Goal: Task Accomplishment & Management: Manage account settings

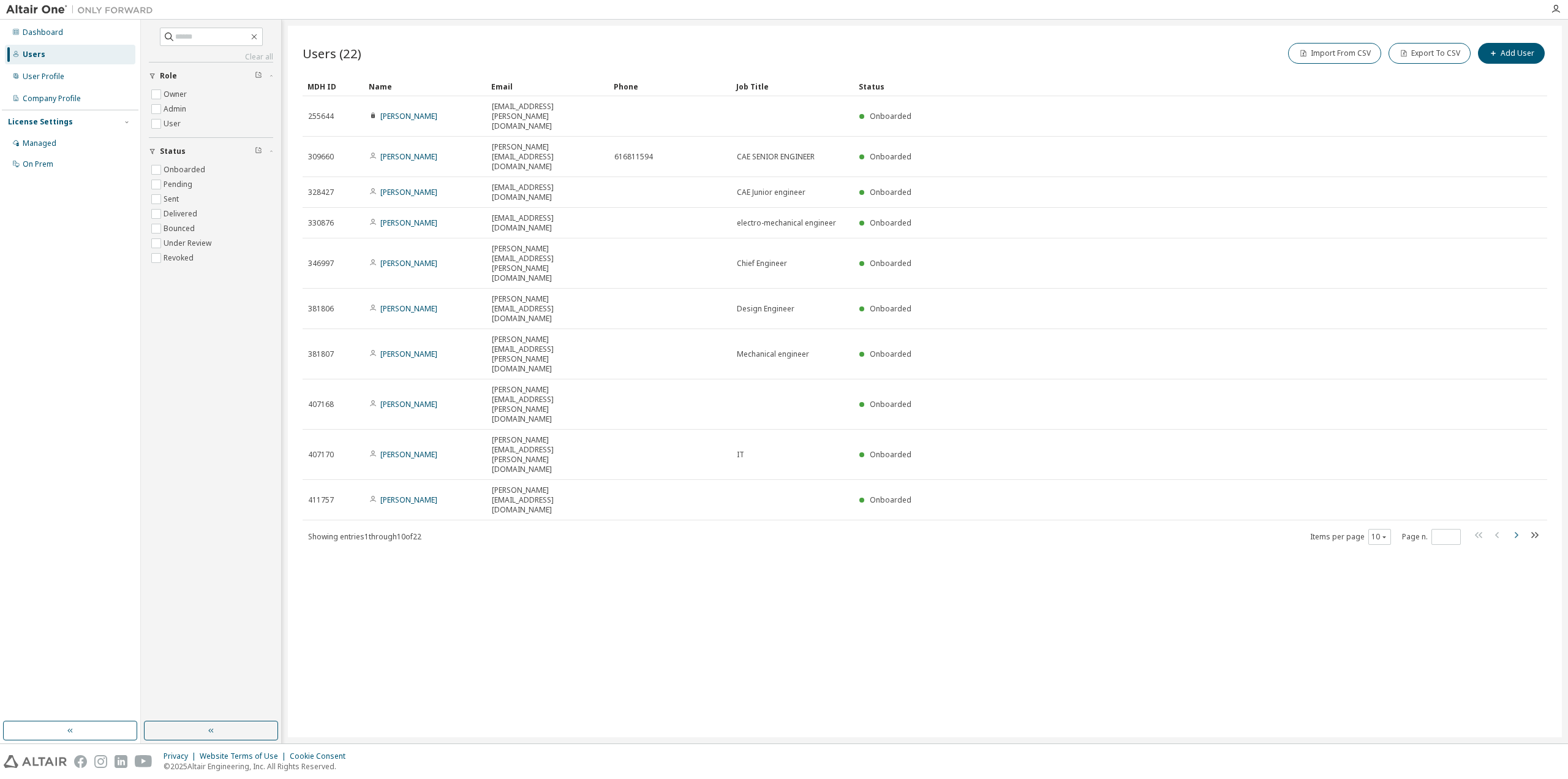
click at [1519, 528] on icon "button" at bounding box center [1515, 534] width 15 height 15
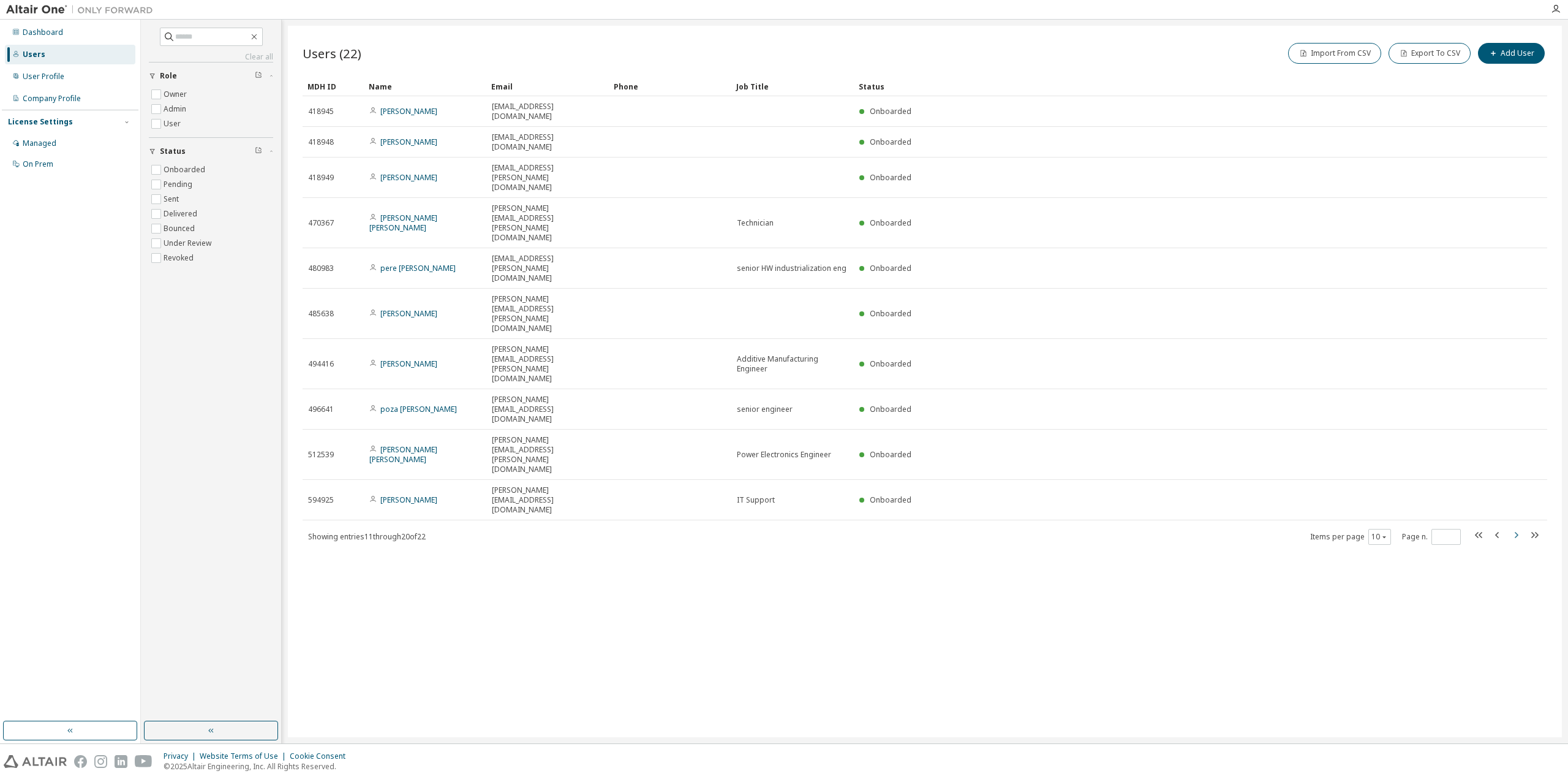
click at [1520, 528] on icon "button" at bounding box center [1515, 534] width 15 height 15
type input "*"
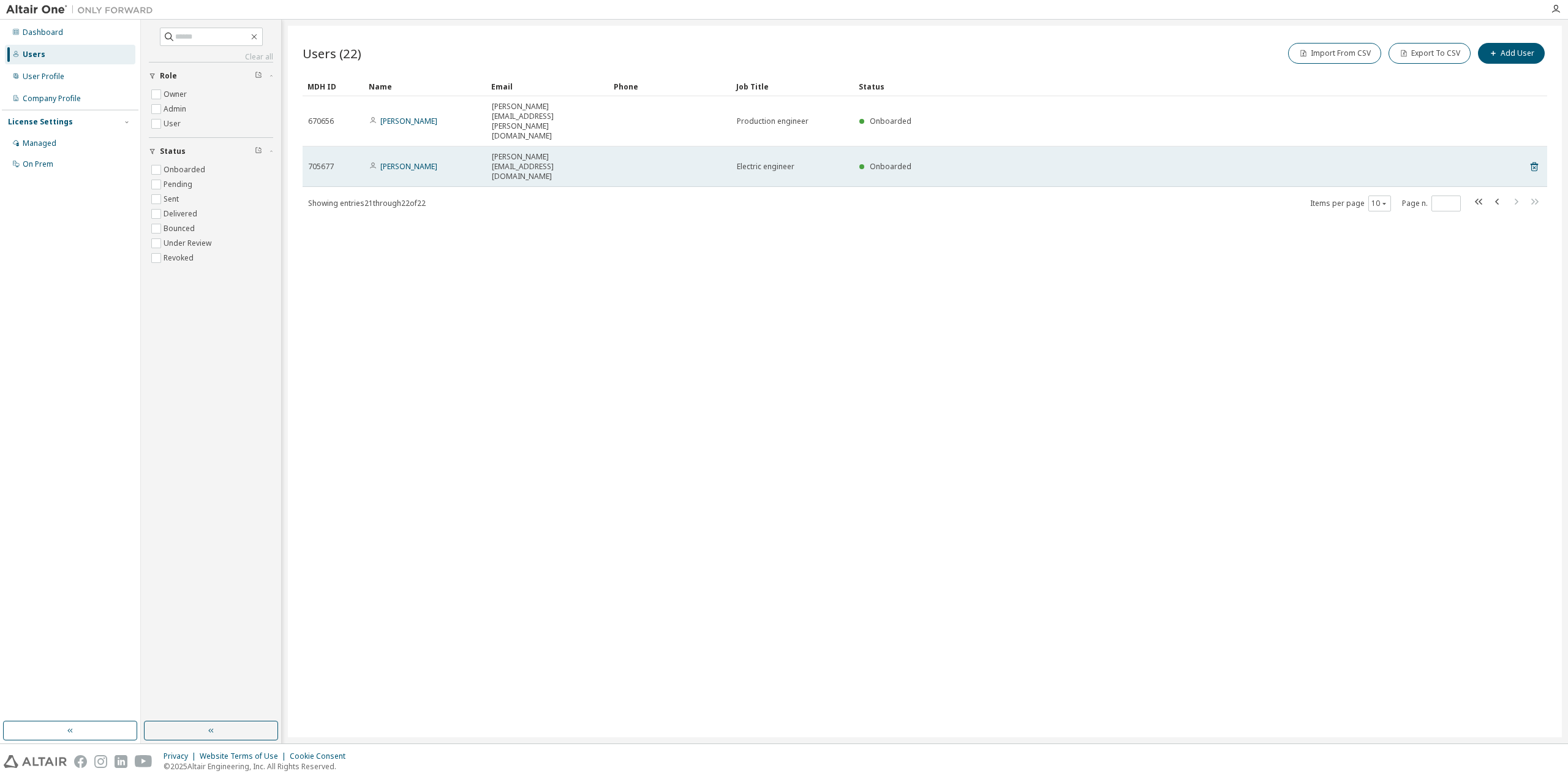
click at [501, 152] on span "[PERSON_NAME][EMAIL_ADDRESS][DOMAIN_NAME]" at bounding box center [548, 167] width 112 height 29
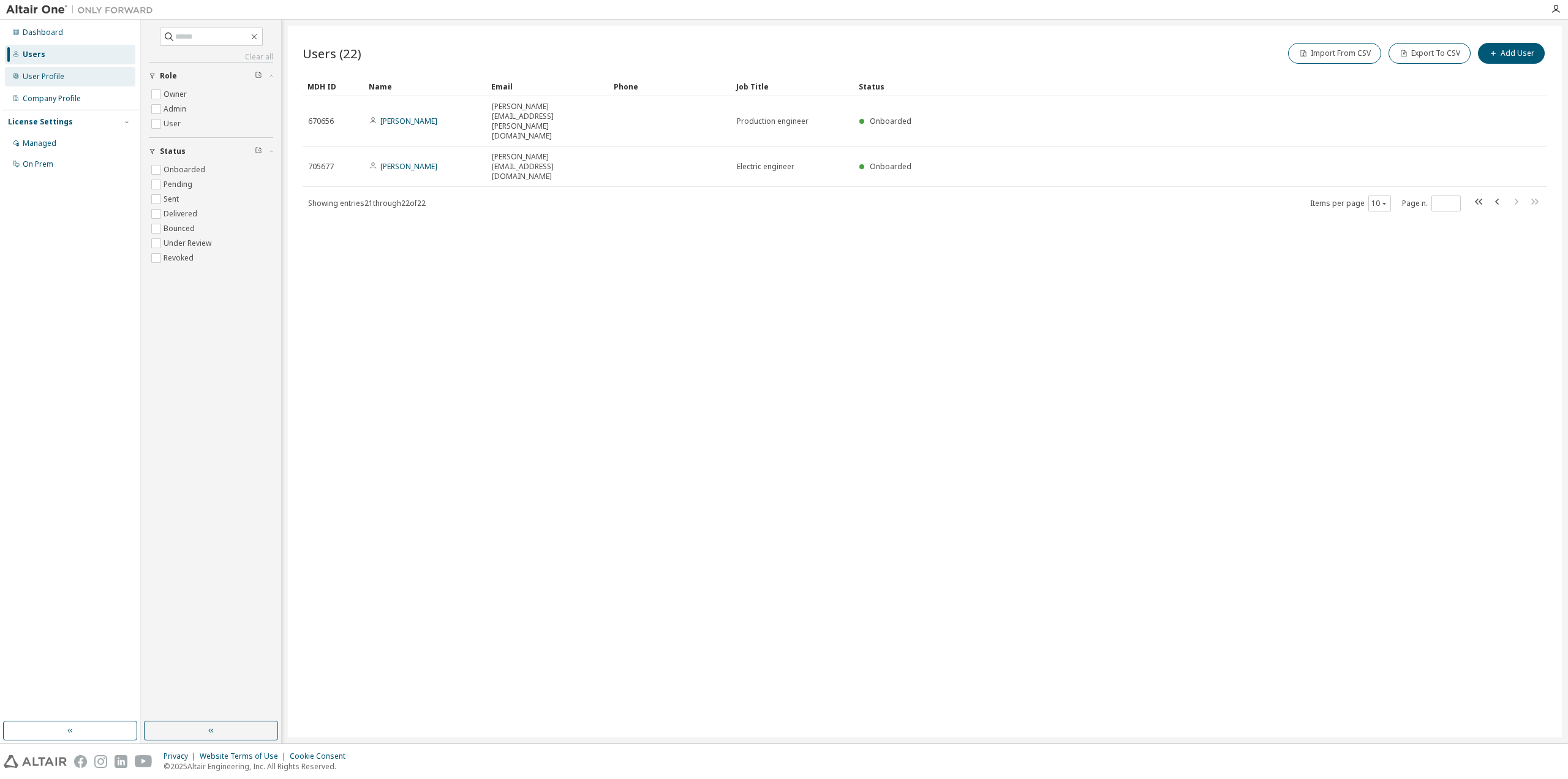
click at [49, 79] on div "User Profile" at bounding box center [43, 77] width 41 height 10
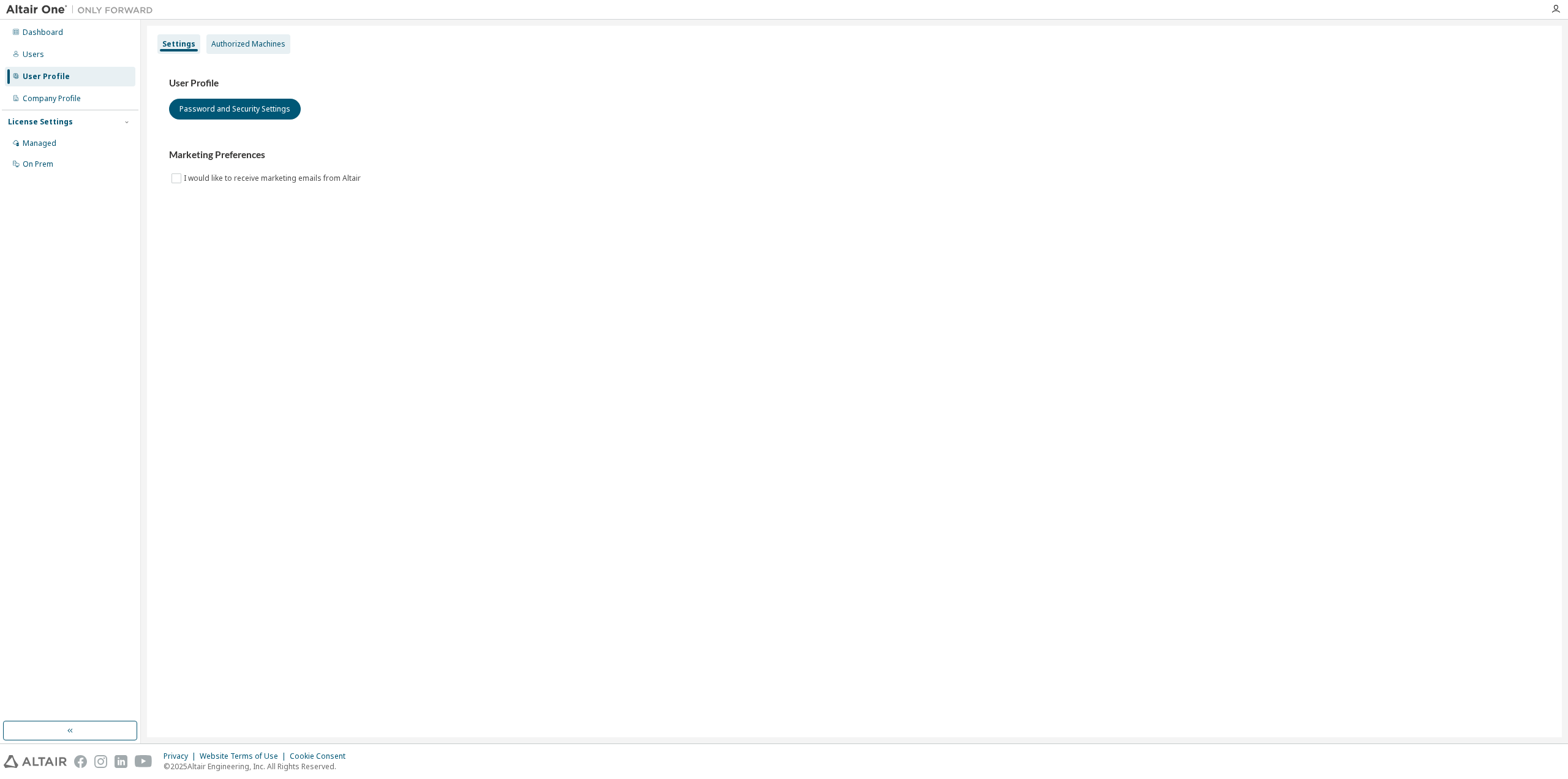
click at [219, 46] on div "Authorized Machines" at bounding box center [247, 44] width 74 height 10
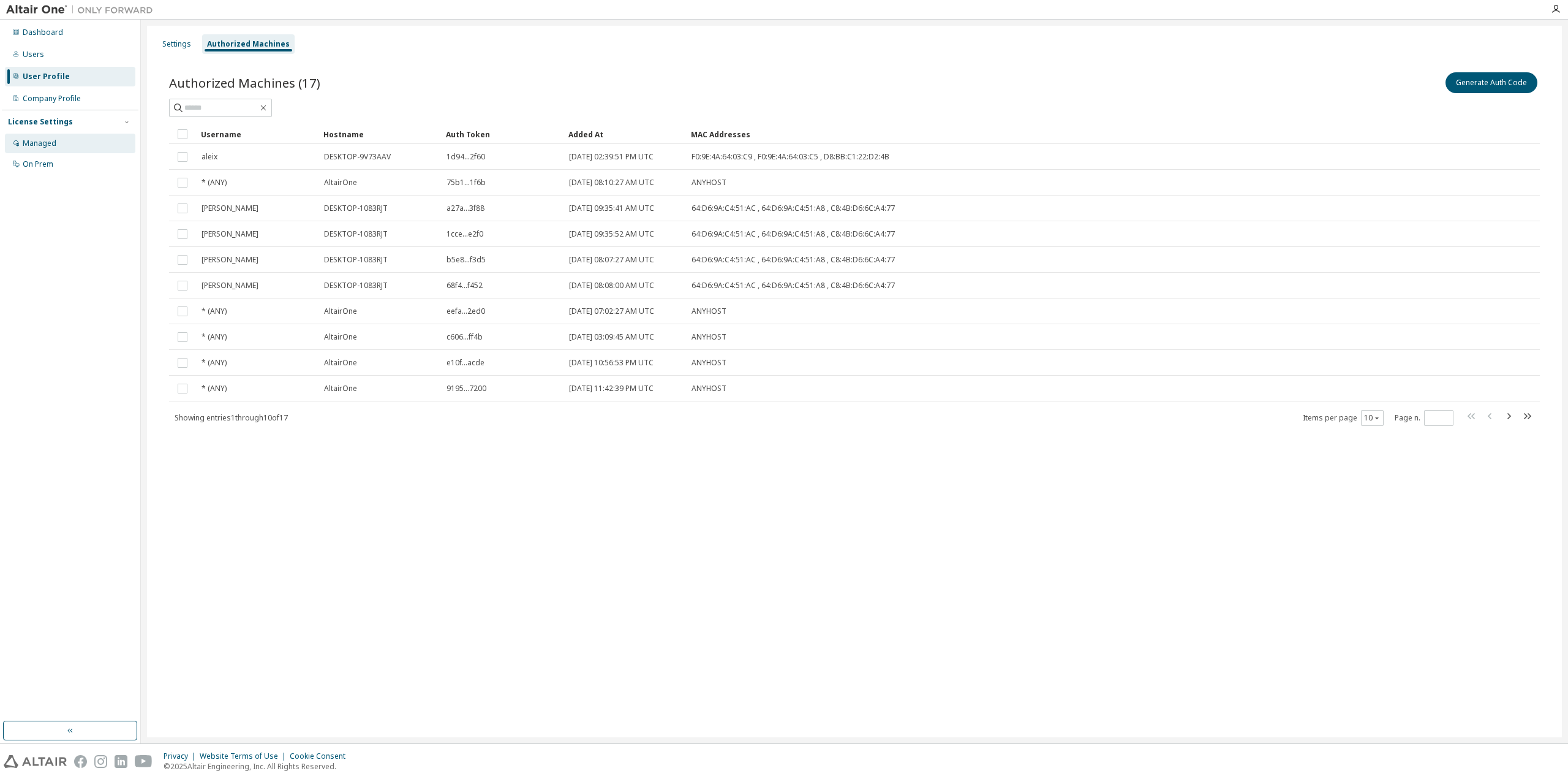
click at [58, 141] on div "Managed" at bounding box center [70, 143] width 131 height 20
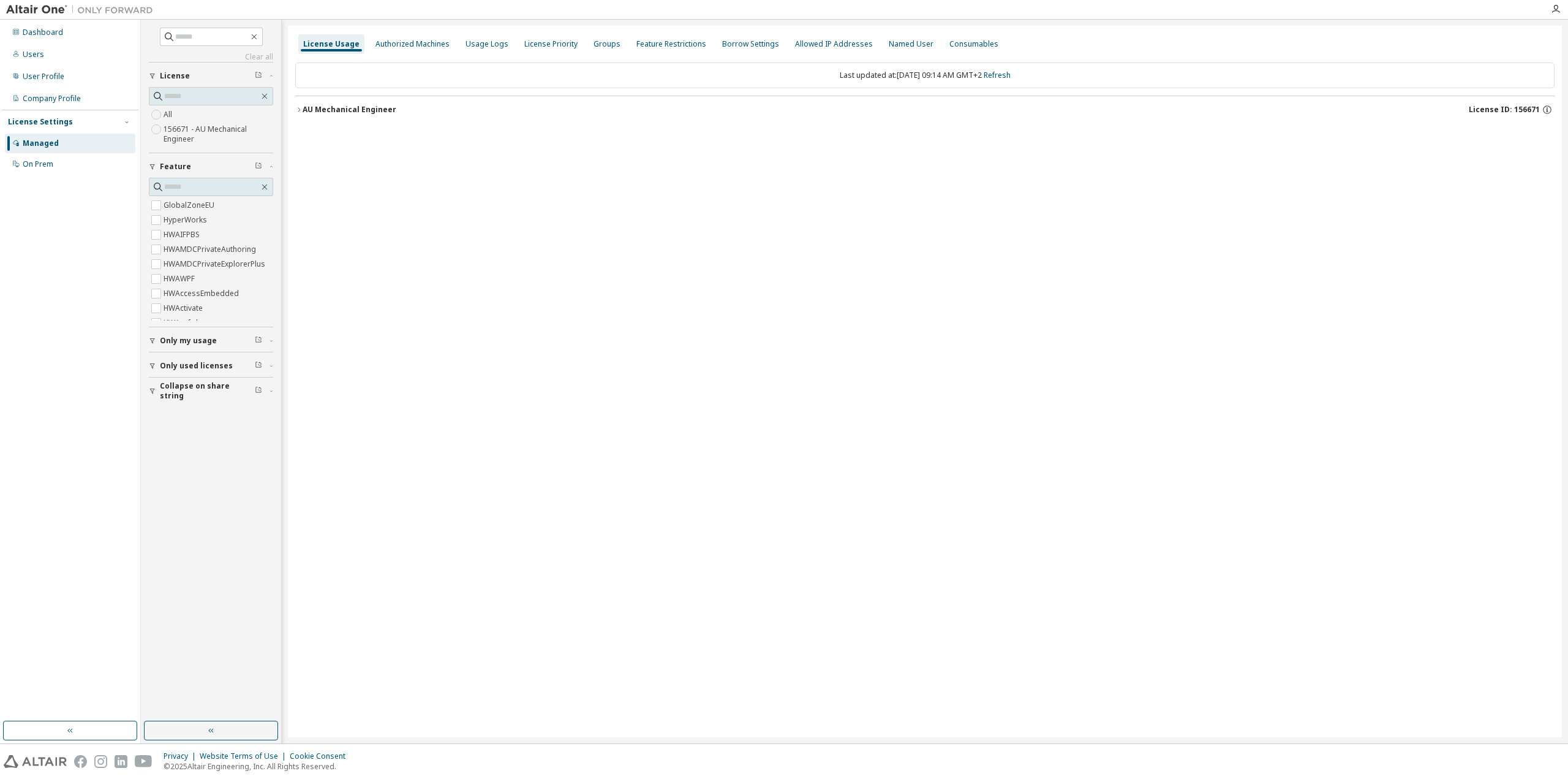
click at [296, 107] on icon "button" at bounding box center [298, 109] width 7 height 7
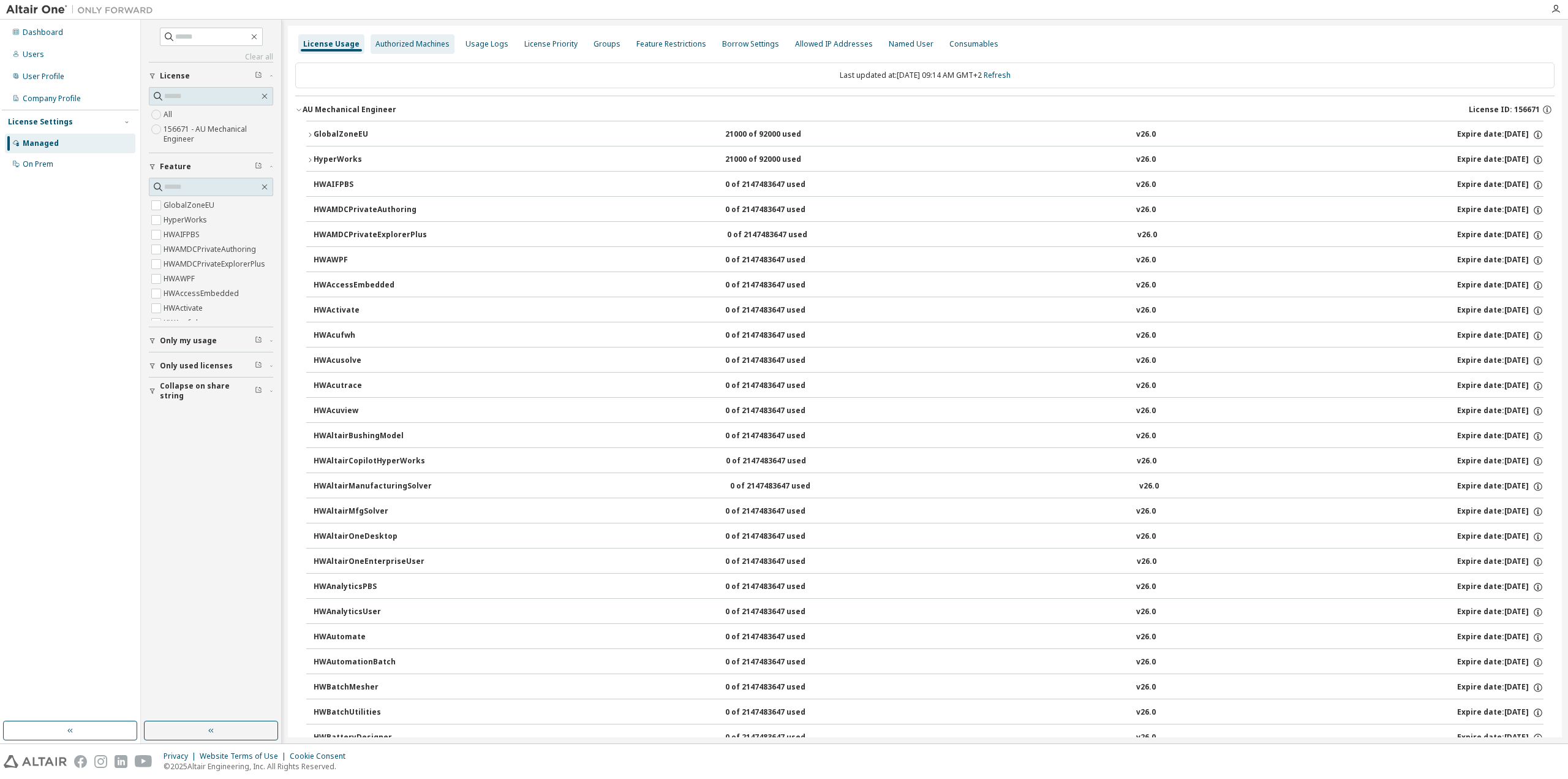
click at [412, 52] on div "Authorized Machines" at bounding box center [411, 44] width 83 height 20
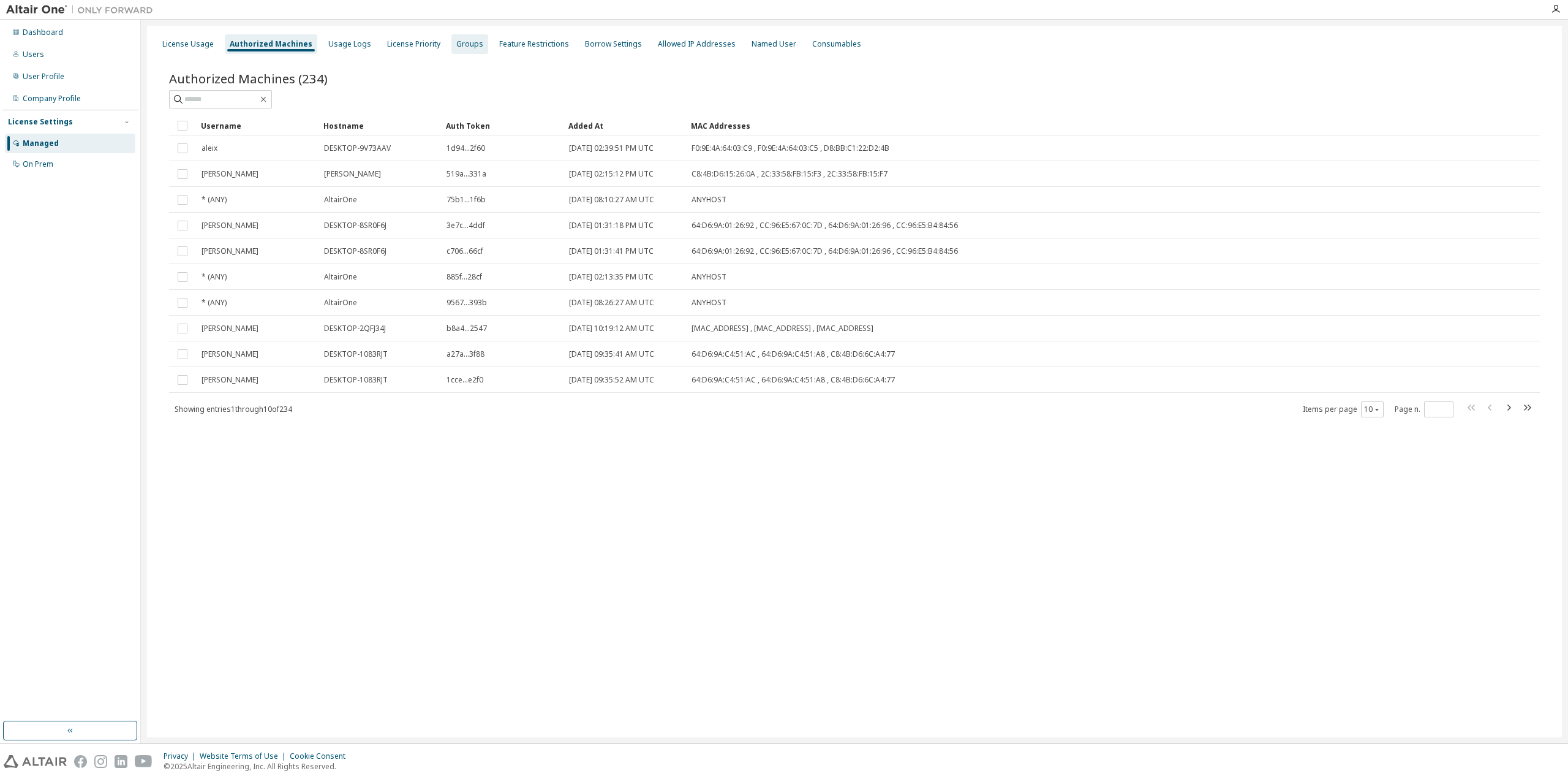
click at [467, 43] on div "Groups" at bounding box center [469, 44] width 27 height 10
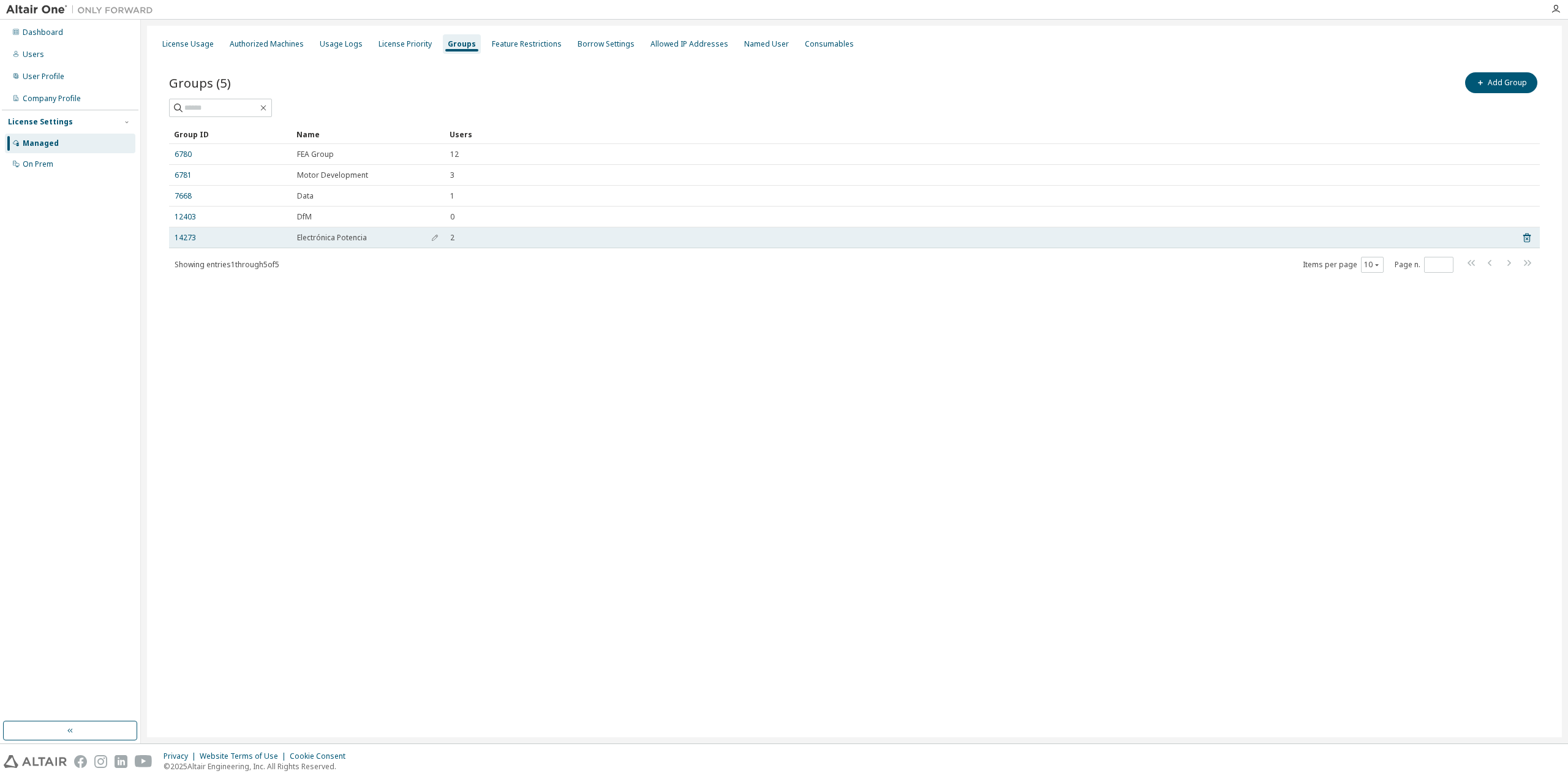
click at [303, 240] on span "Electrónica Potencia" at bounding box center [331, 238] width 70 height 10
click at [429, 239] on button "button" at bounding box center [435, 238] width 20 height 20
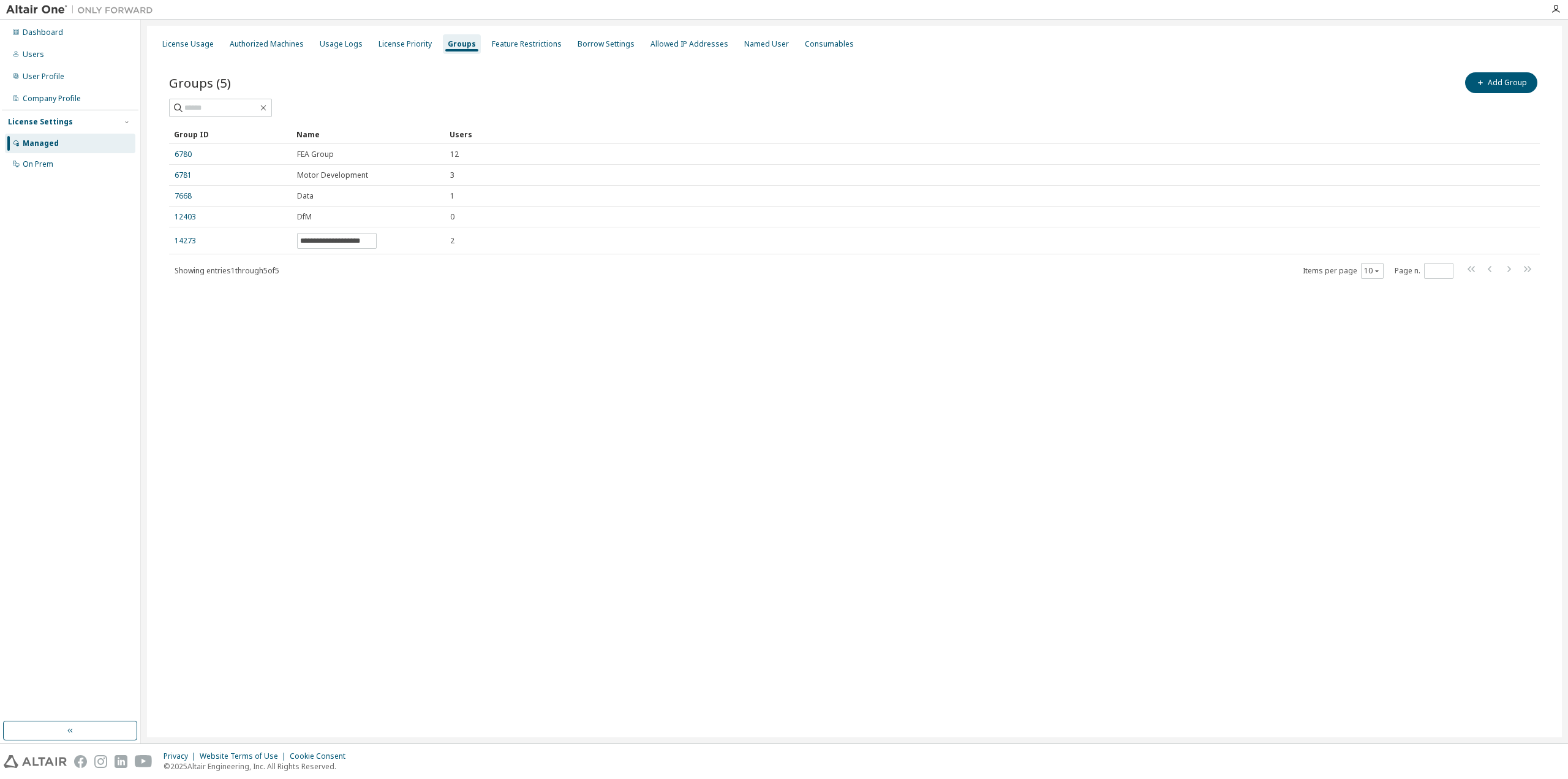
click at [493, 283] on div "**********" at bounding box center [854, 183] width 1400 height 256
click at [739, 51] on div "Named User" at bounding box center [767, 44] width 55 height 20
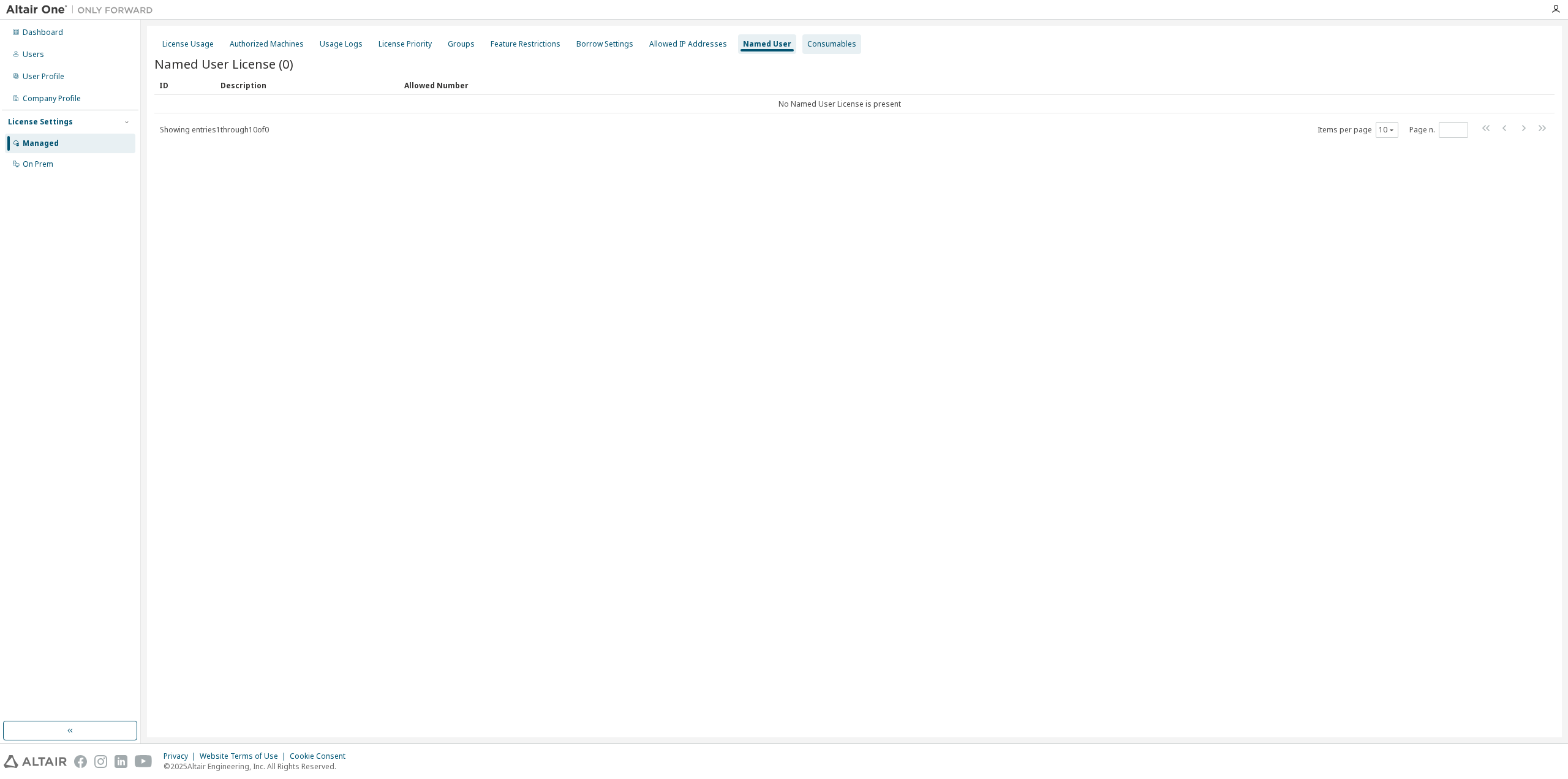
click at [818, 46] on div "Consumables" at bounding box center [832, 44] width 49 height 10
click at [576, 46] on div "Borrow Settings" at bounding box center [605, 44] width 57 height 10
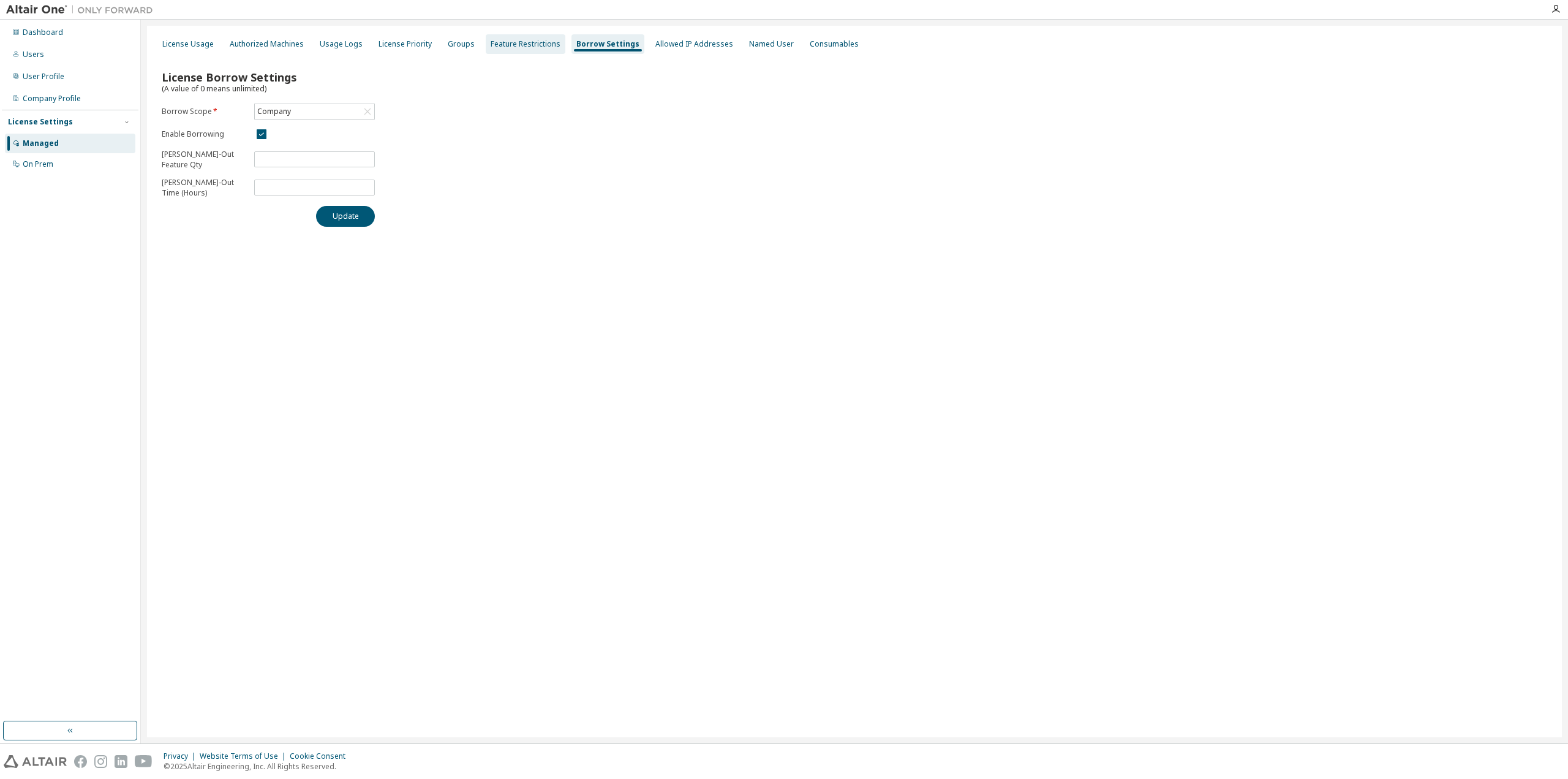
click at [526, 41] on div "Feature Restrictions" at bounding box center [525, 44] width 70 height 10
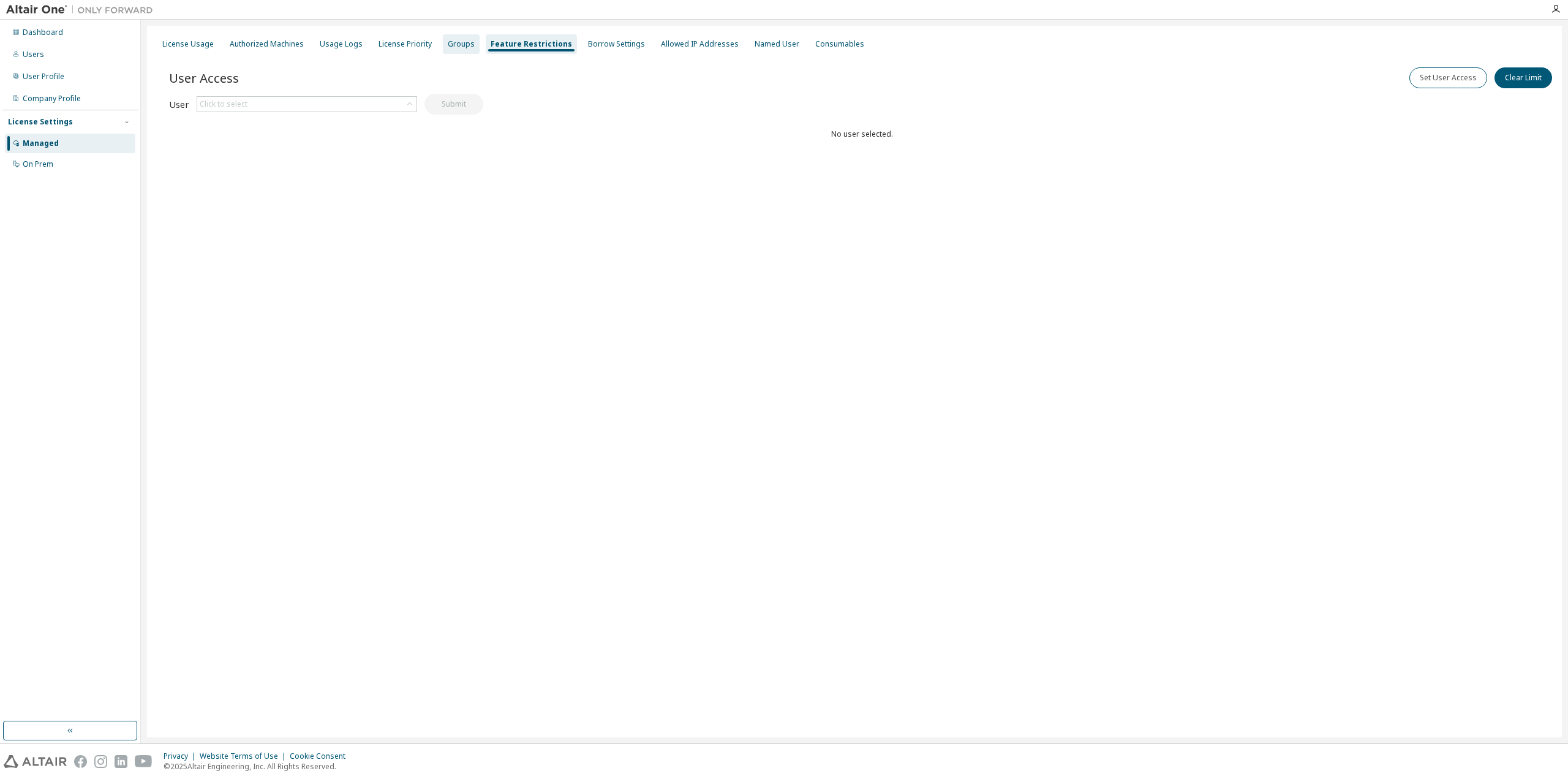
click at [443, 47] on div "Groups" at bounding box center [460, 44] width 36 height 20
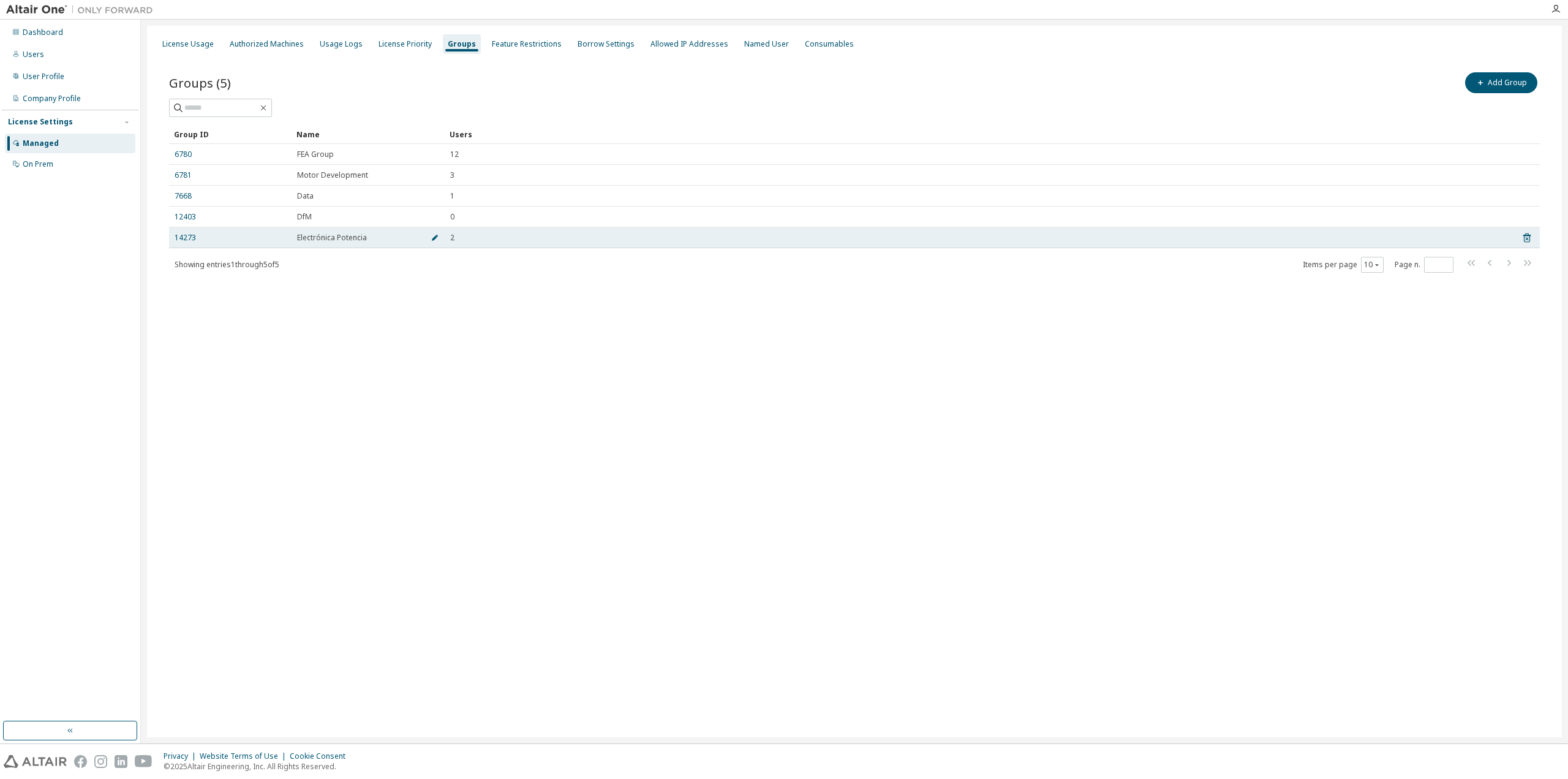
click at [433, 237] on icon "button" at bounding box center [434, 237] width 7 height 7
click at [455, 239] on div "2" at bounding box center [977, 241] width 1054 height 10
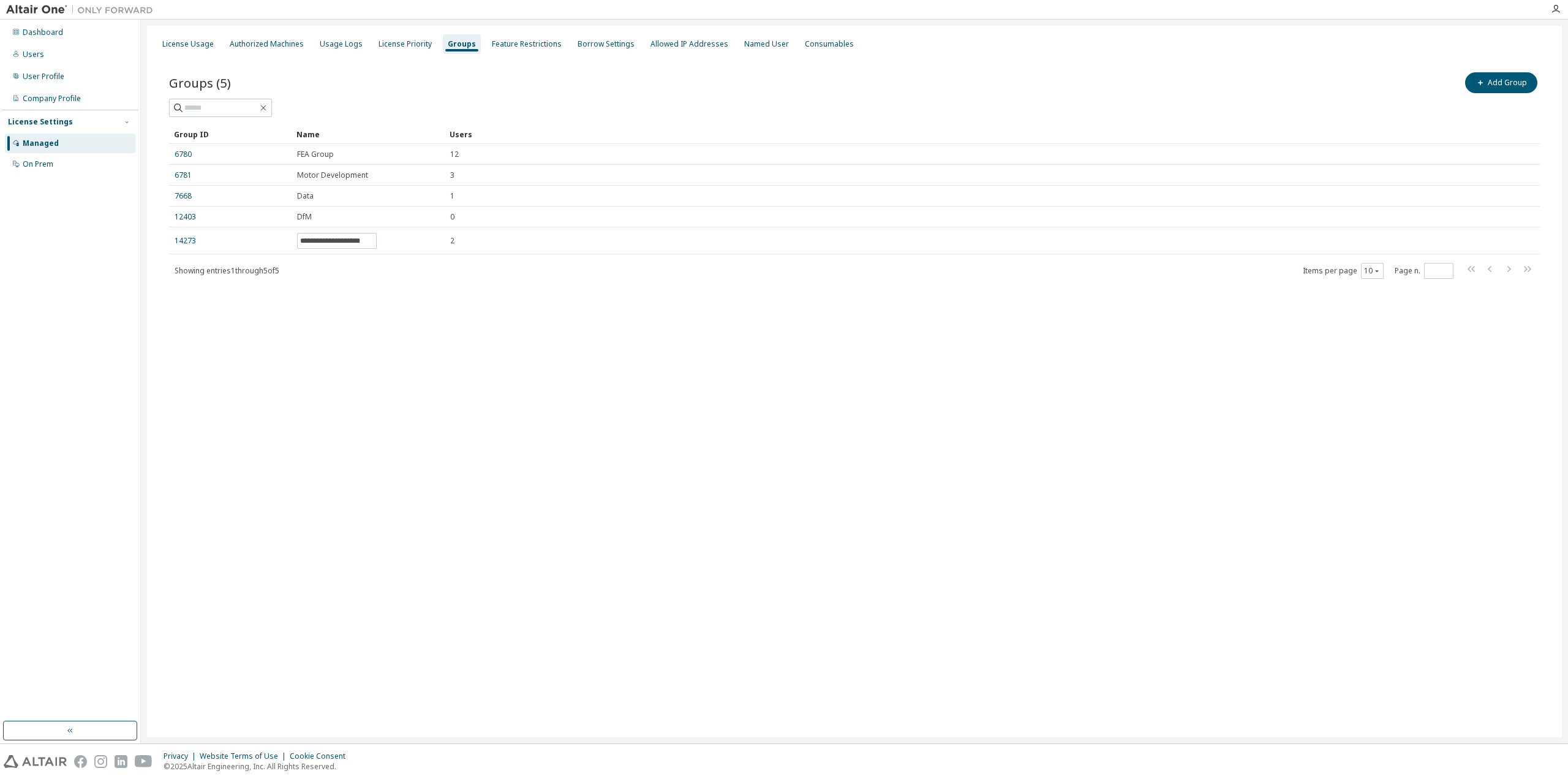
drag, startPoint x: 508, startPoint y: 396, endPoint x: 507, endPoint y: 389, distance: 7.1
click at [509, 395] on div "**********" at bounding box center [854, 381] width 1415 height 711
click at [59, 46] on div "Users" at bounding box center [70, 55] width 131 height 20
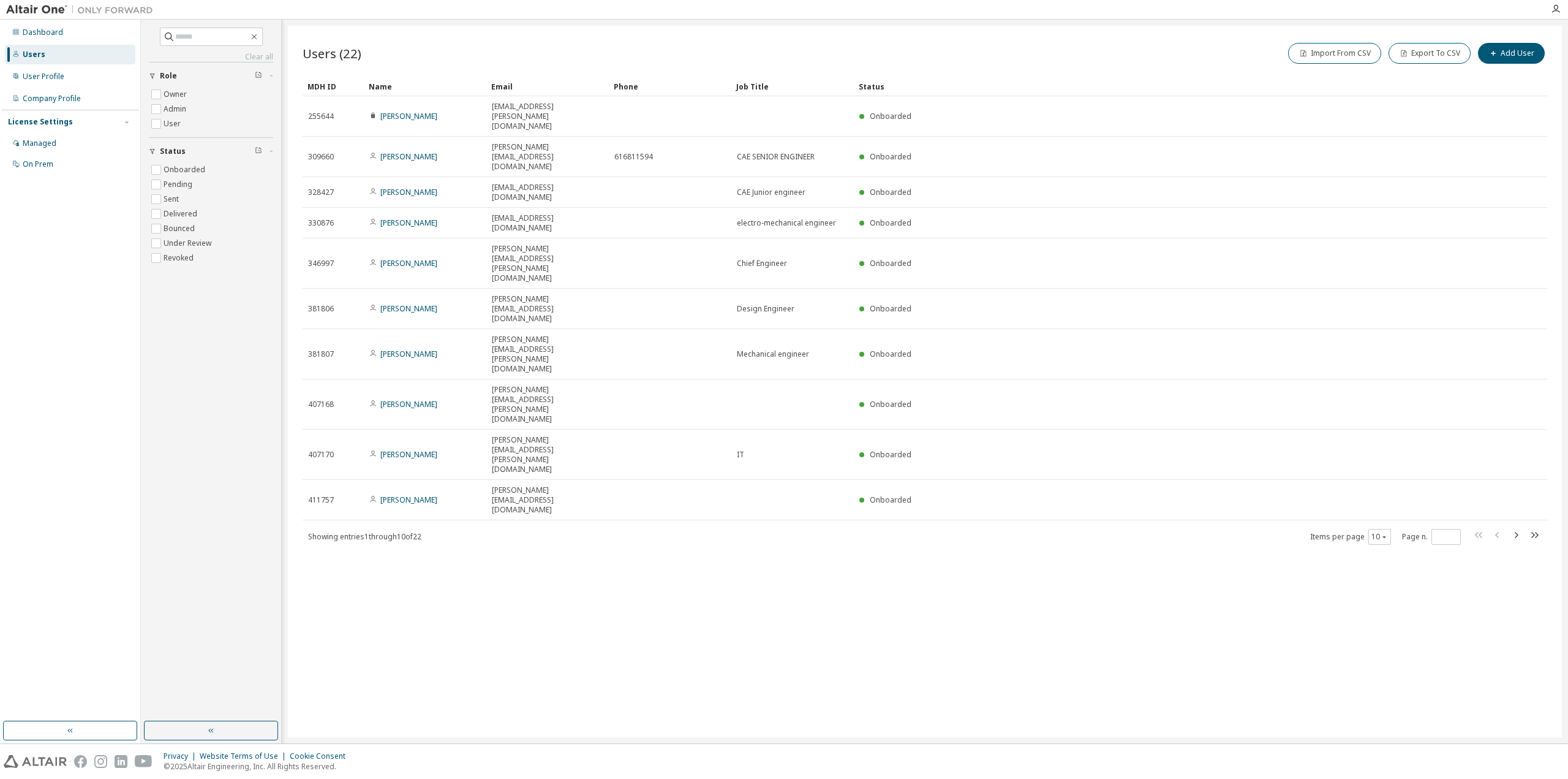
click at [570, 598] on div "Users (22) Import From CSV Export To CSV Add User Clear Load Save Save As Field…" at bounding box center [924, 381] width 1273 height 711
click at [1522, 528] on icon "button" at bounding box center [1515, 534] width 15 height 15
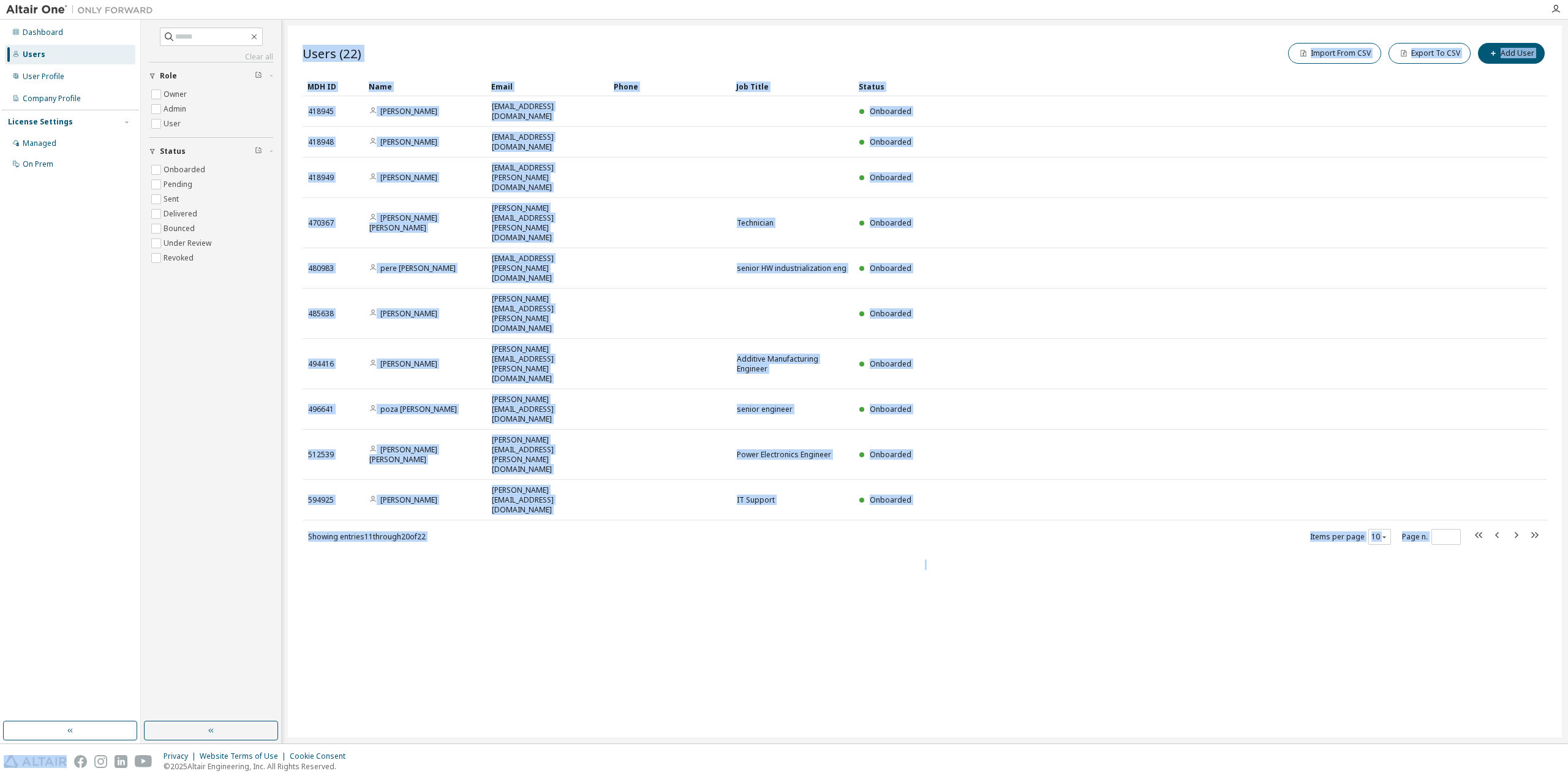
click at [1521, 528] on icon "button" at bounding box center [1515, 534] width 15 height 15
type input "*"
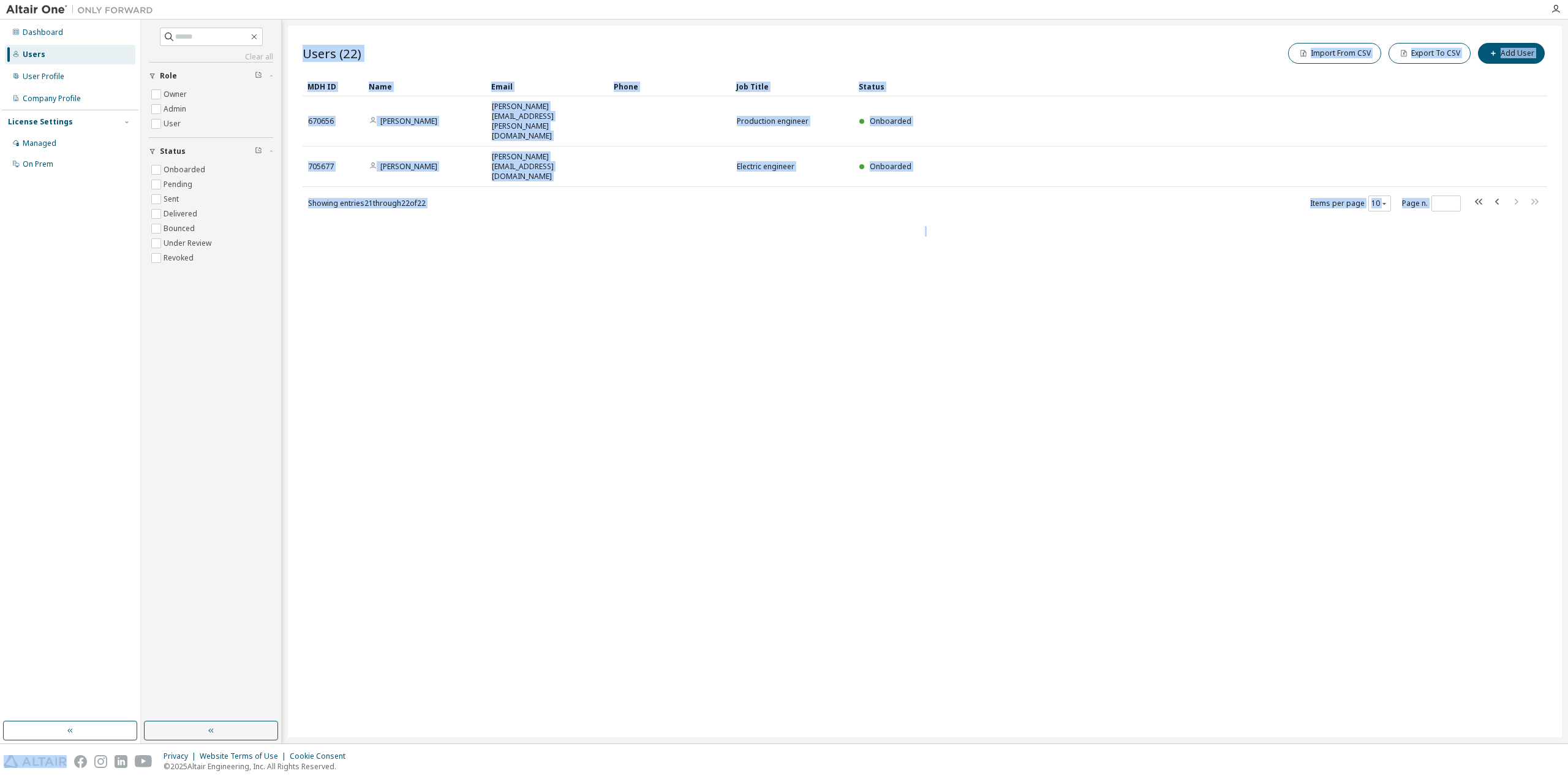
click at [1520, 320] on div "Users (22) Import From CSV Export To CSV Add User Clear Load Save Save As Field…" at bounding box center [924, 381] width 1273 height 711
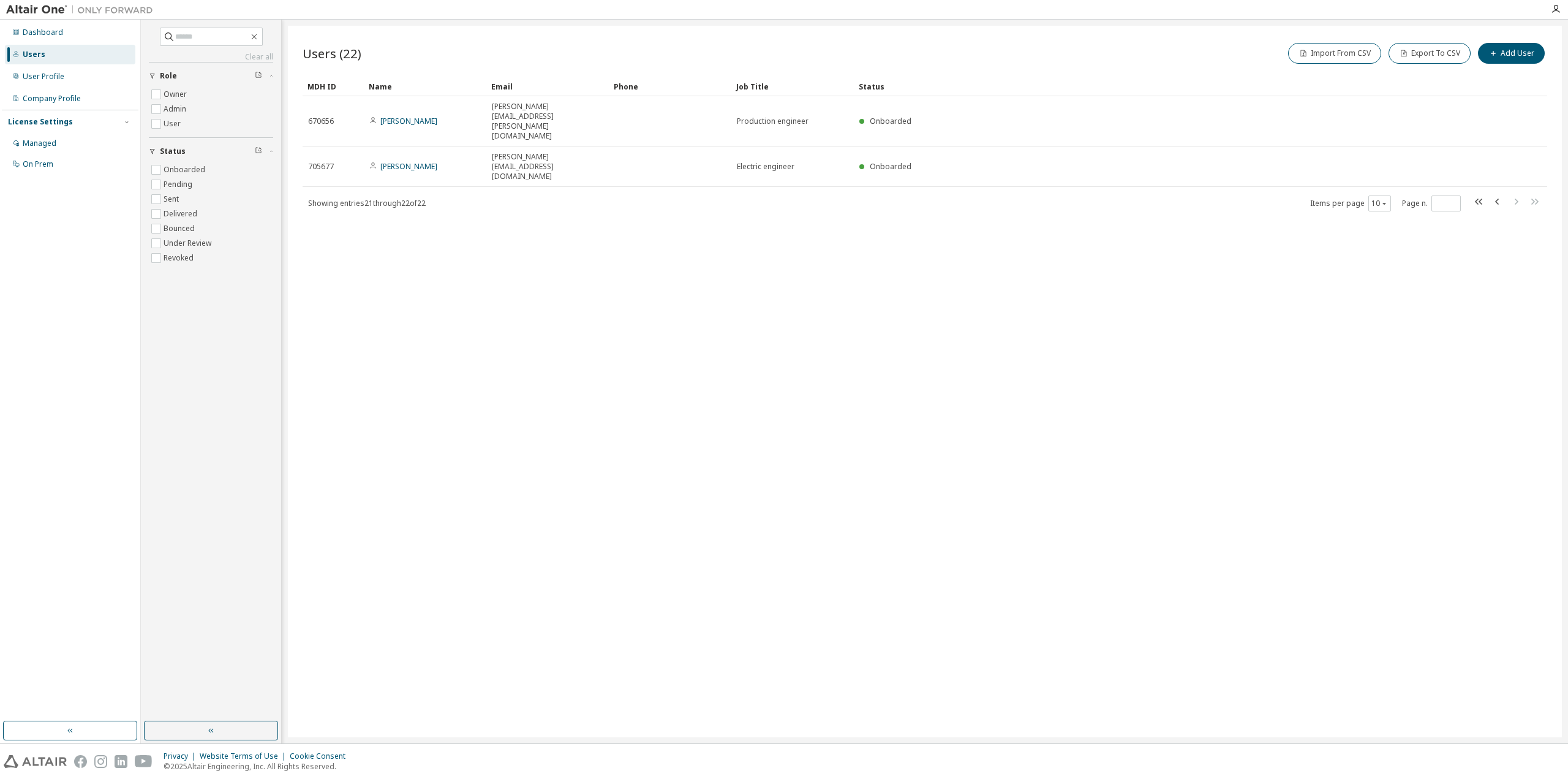
click at [1518, 319] on div "Users (22) Import From CSV Export To CSV Add User Clear Load Save Save As Field…" at bounding box center [924, 381] width 1273 height 711
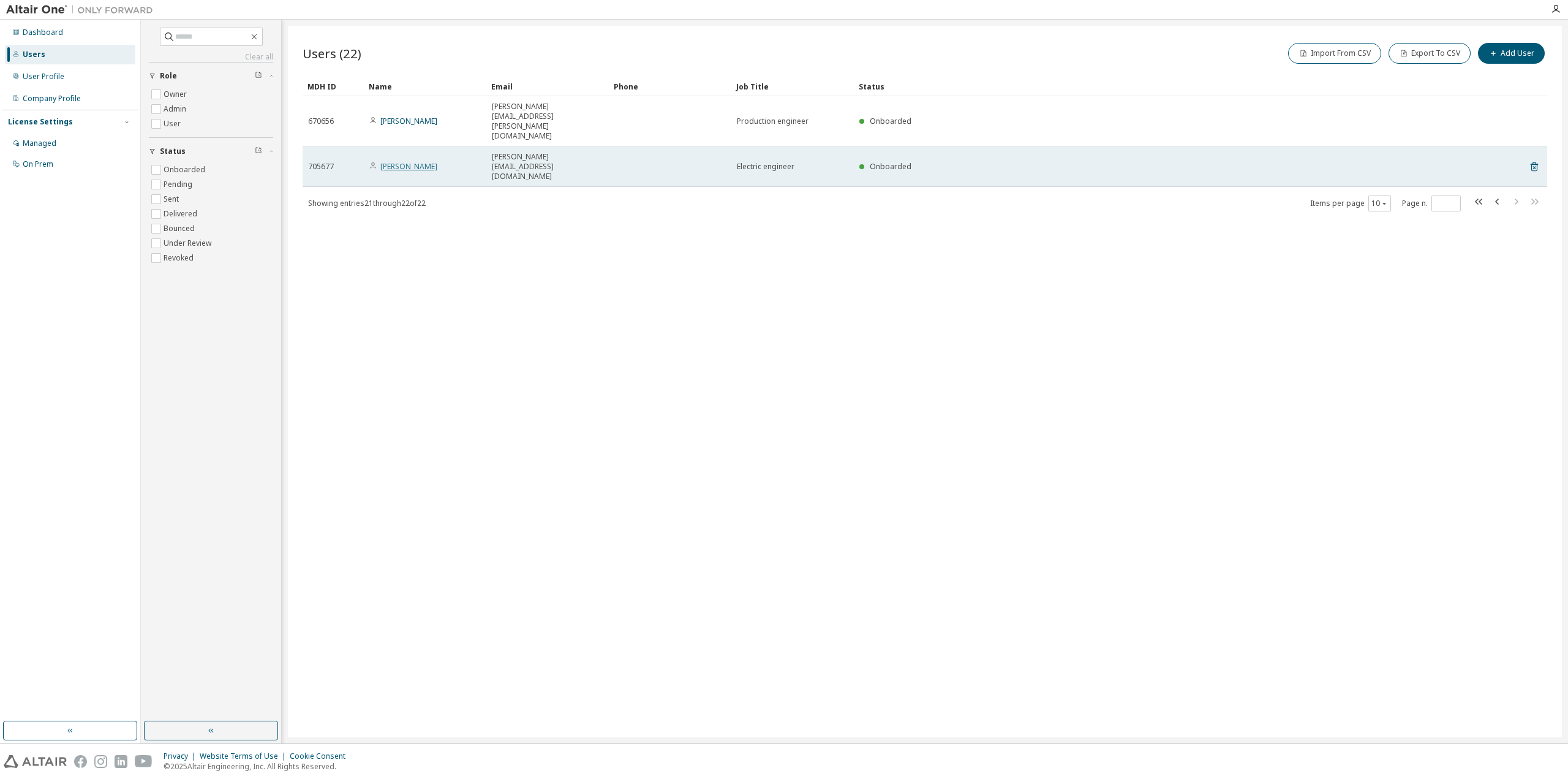
click at [405, 161] on link "[PERSON_NAME]" at bounding box center [408, 166] width 57 height 11
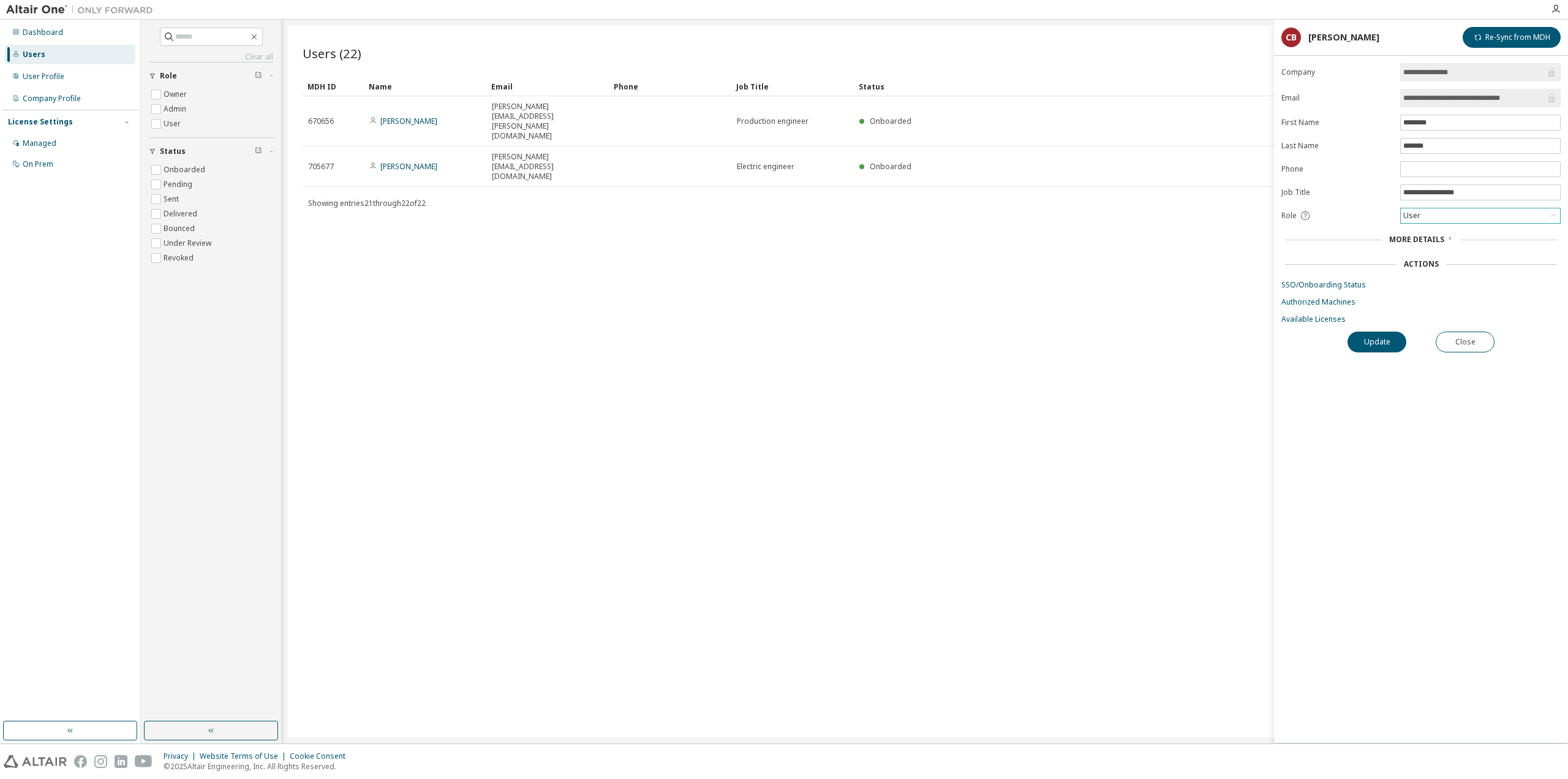
click at [1509, 218] on div "User" at bounding box center [1480, 215] width 159 height 15
click at [1510, 216] on div "User" at bounding box center [1480, 215] width 159 height 15
click at [1448, 237] on icon at bounding box center [1448, 238] width 7 height 7
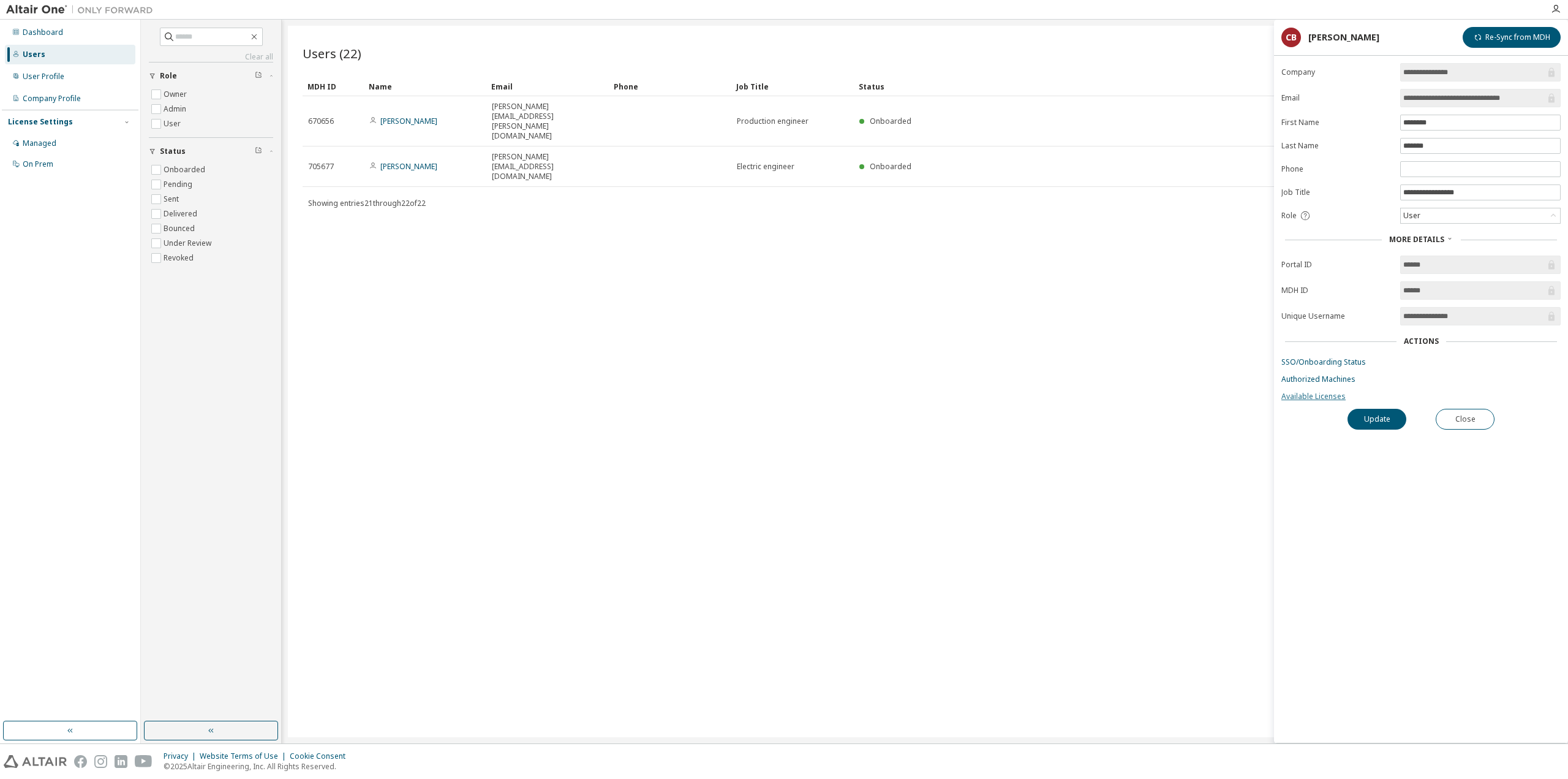
click at [1320, 392] on link "Available Licenses" at bounding box center [1421, 397] width 279 height 10
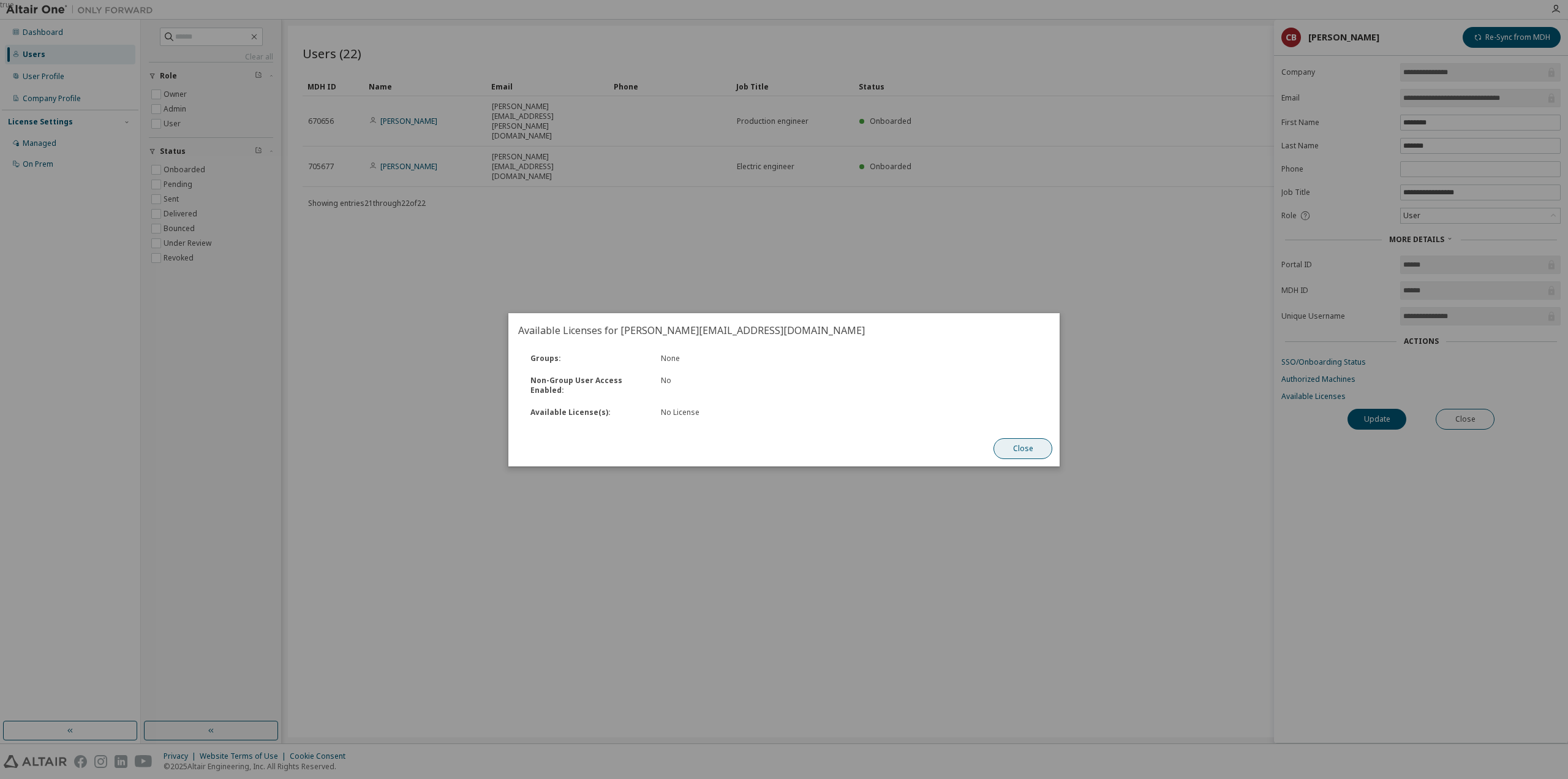
click at [1047, 454] on button "Close" at bounding box center [1023, 448] width 59 height 21
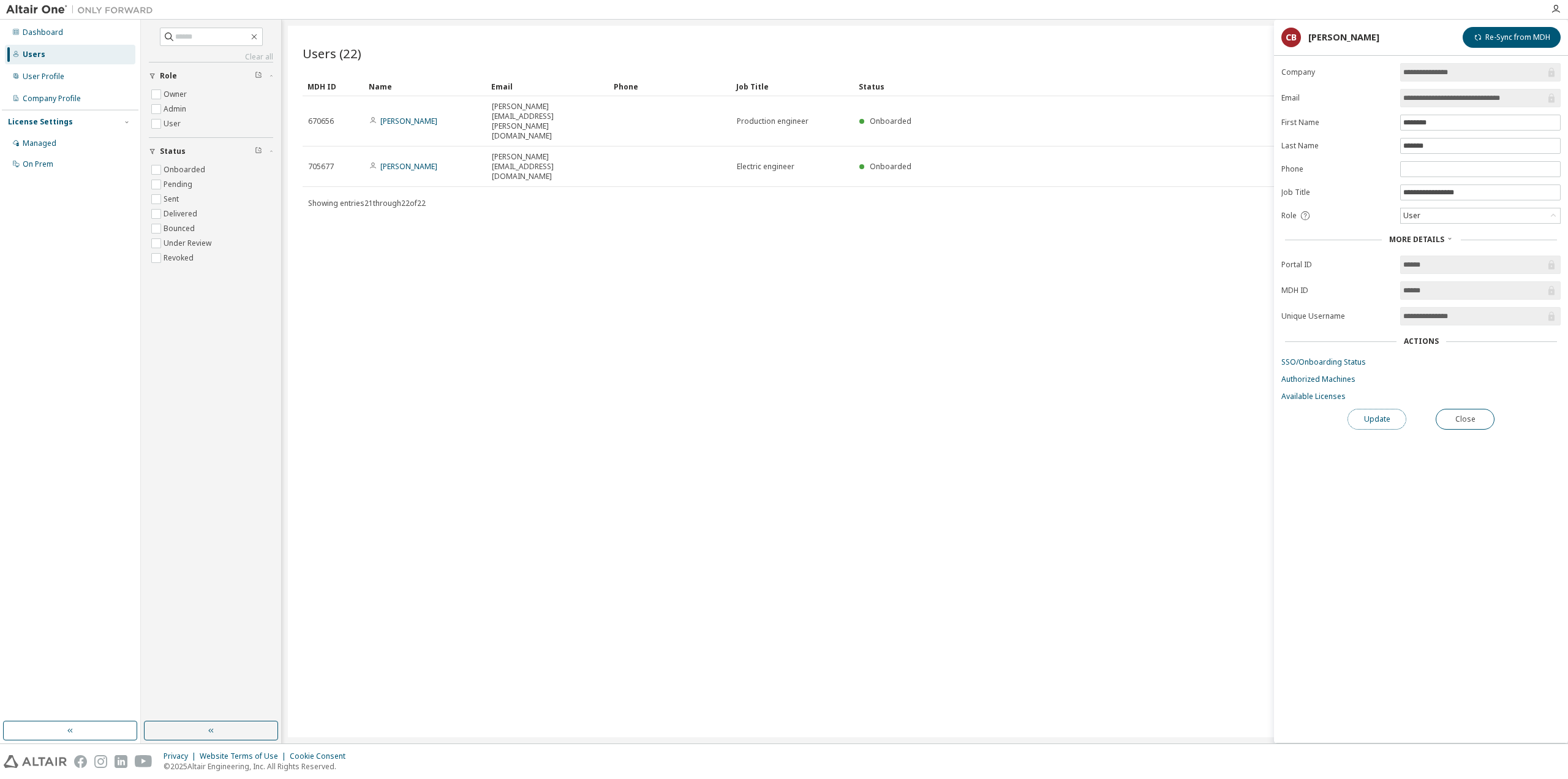
click at [1383, 409] on button "Update" at bounding box center [1377, 418] width 59 height 21
click at [738, 358] on div "Users (22) Import From CSV Export To CSV Add User Clear Load Save Save As Field…" at bounding box center [924, 381] width 1273 height 711
click at [263, 36] on span at bounding box center [211, 36] width 103 height 19
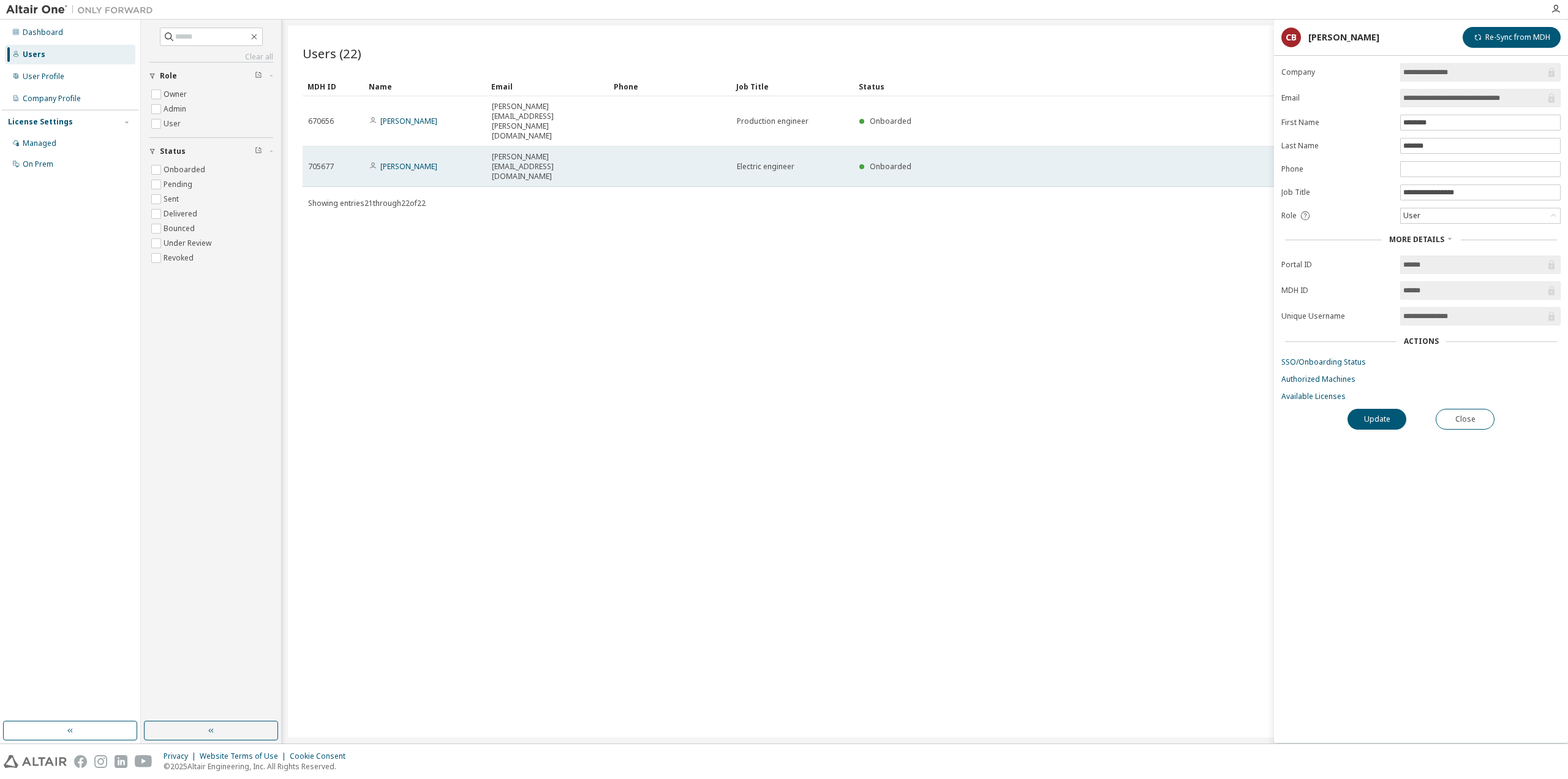
click at [764, 162] on span "Electric engineer" at bounding box center [765, 167] width 58 height 10
click at [526, 152] on span "[PERSON_NAME][EMAIL_ADDRESS][DOMAIN_NAME]" at bounding box center [548, 167] width 112 height 29
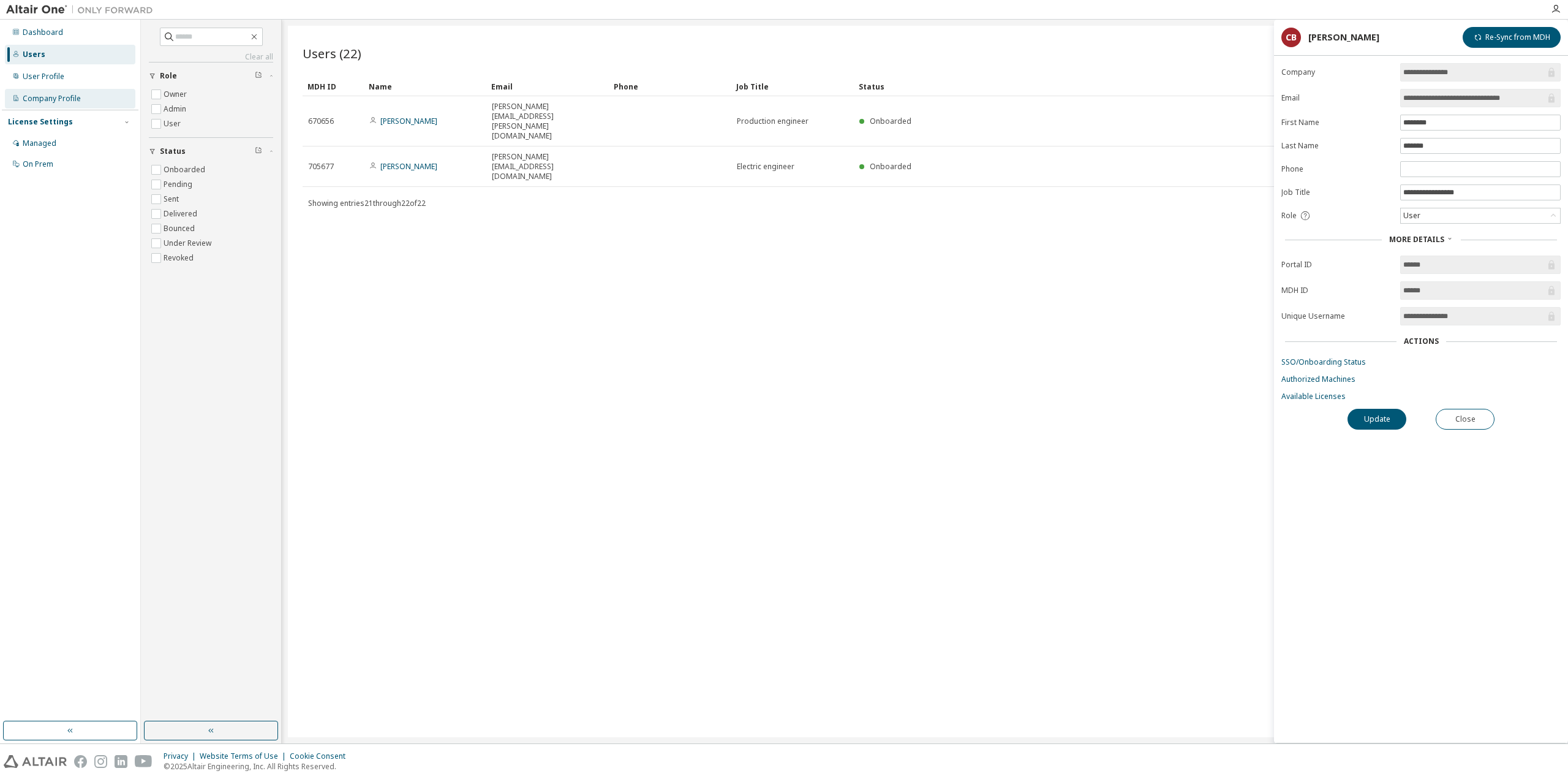
click at [89, 103] on div "Company Profile" at bounding box center [70, 98] width 131 height 20
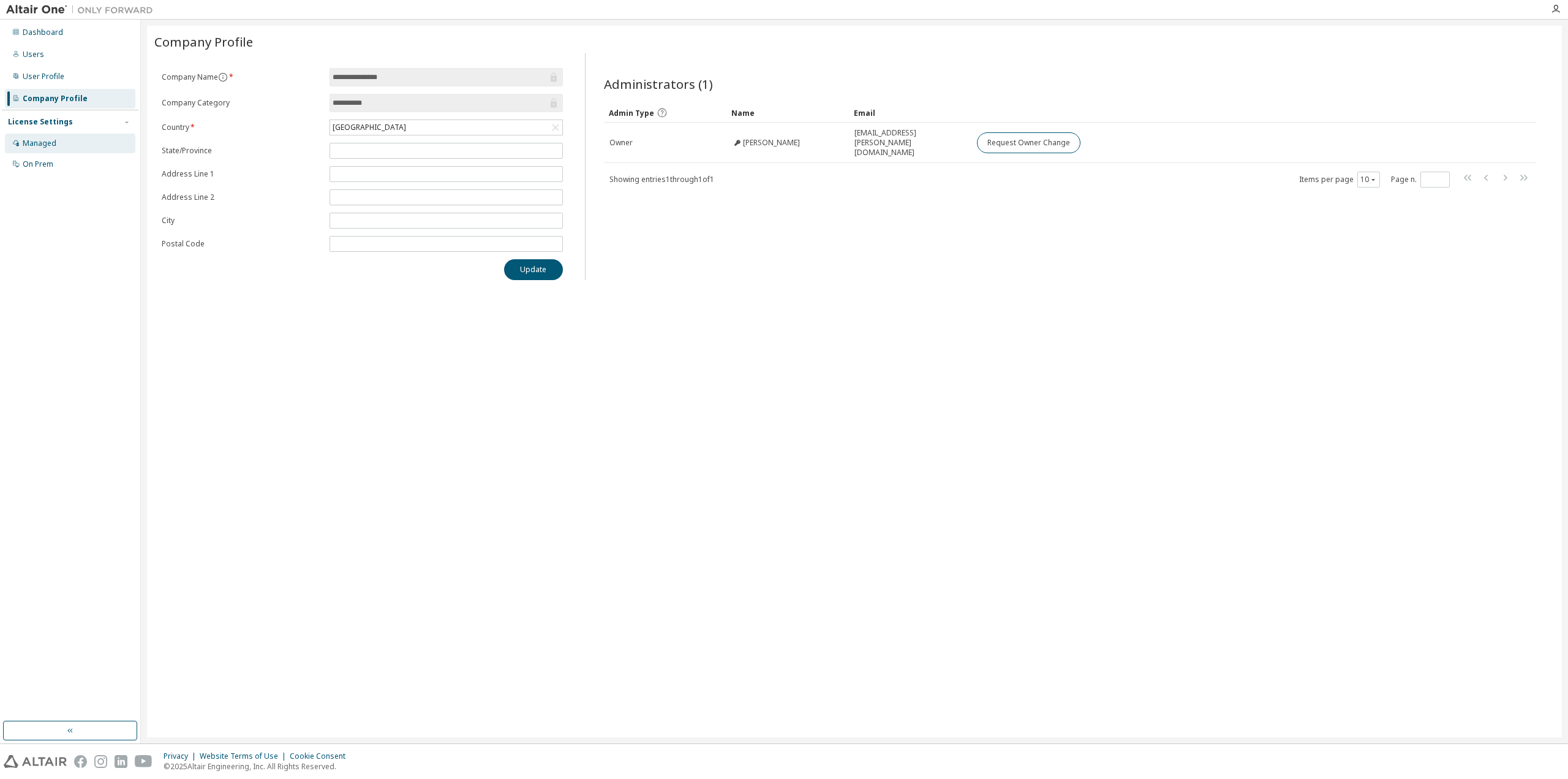
click at [33, 140] on div "Managed" at bounding box center [39, 143] width 33 height 10
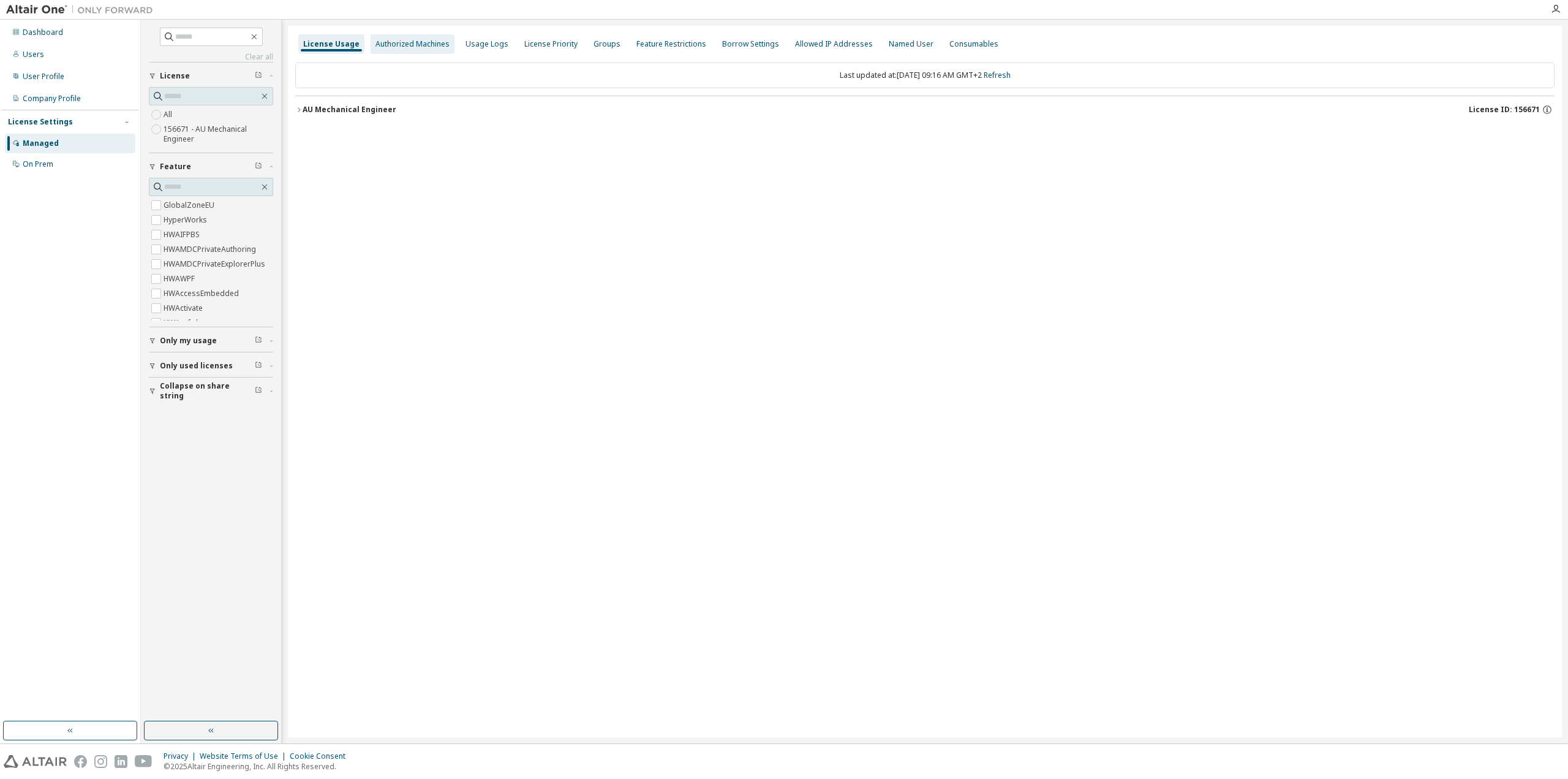
click at [434, 35] on div "Authorized Machines" at bounding box center [411, 44] width 83 height 20
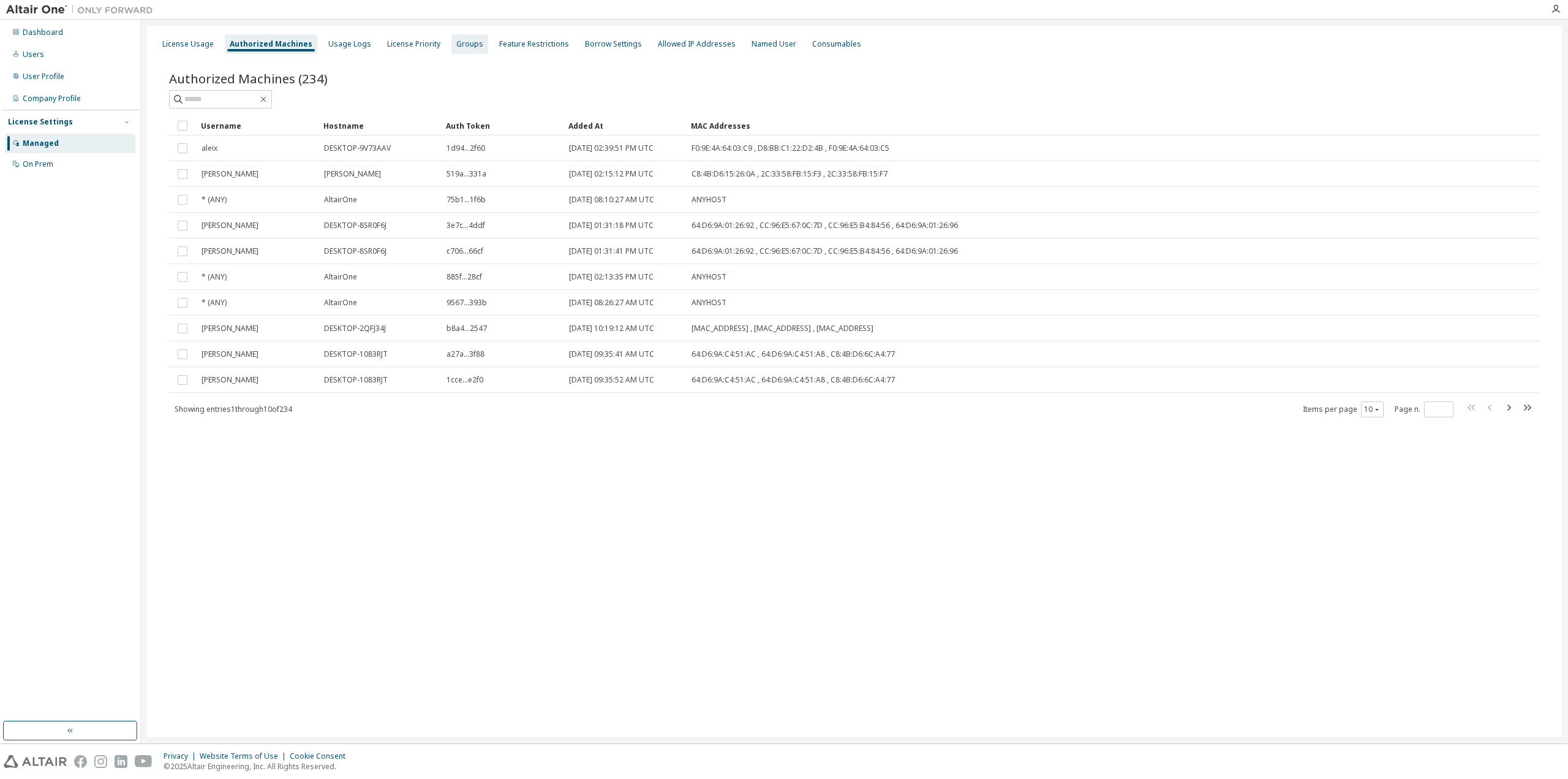
click at [471, 49] on div "Groups" at bounding box center [469, 44] width 36 height 20
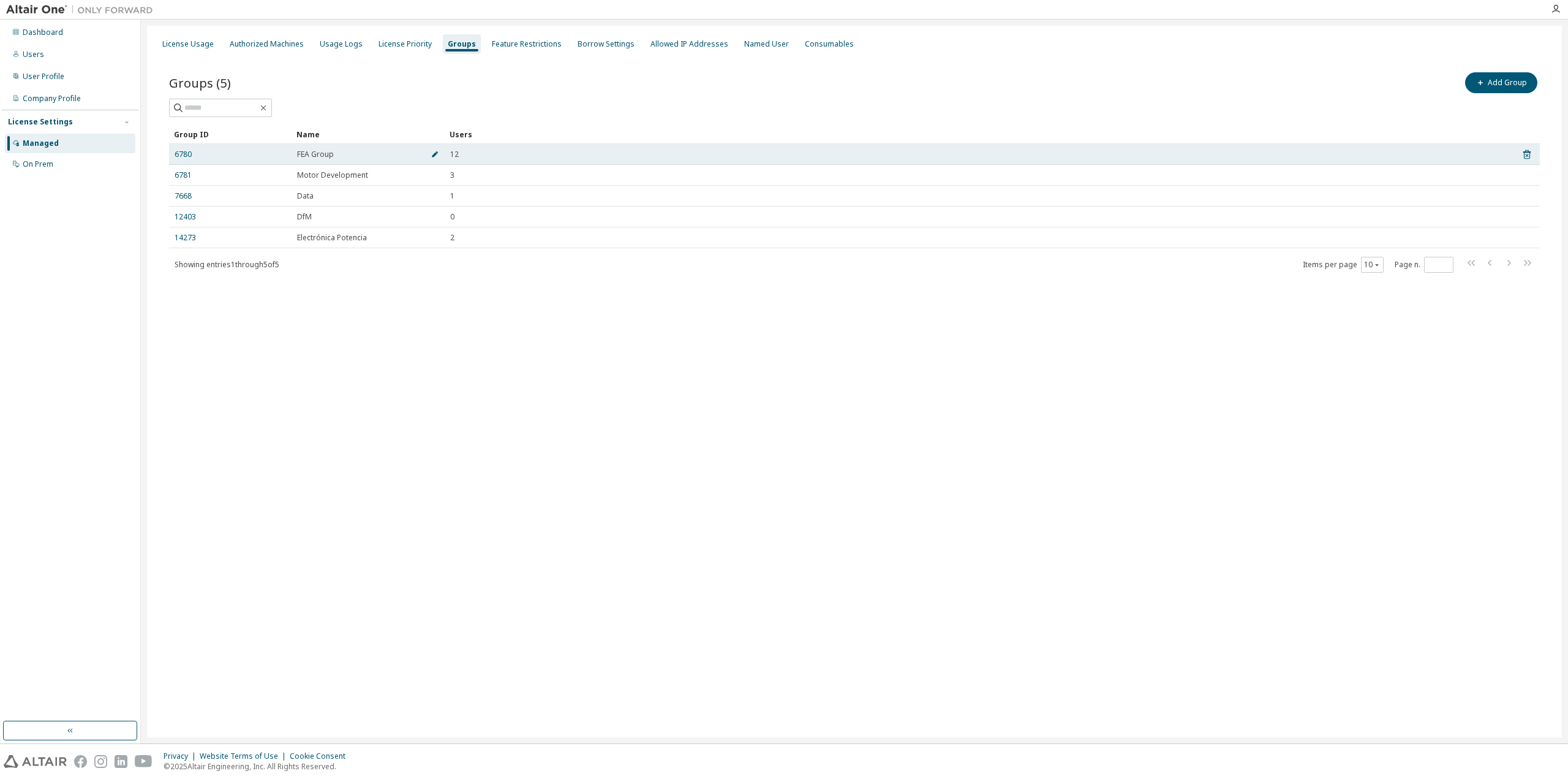
click at [437, 152] on icon "button" at bounding box center [434, 153] width 7 height 7
click at [369, 156] on input "*********" at bounding box center [337, 157] width 74 height 10
click at [564, 164] on td "12" at bounding box center [977, 157] width 1065 height 27
click at [461, 156] on div "12" at bounding box center [977, 157] width 1054 height 10
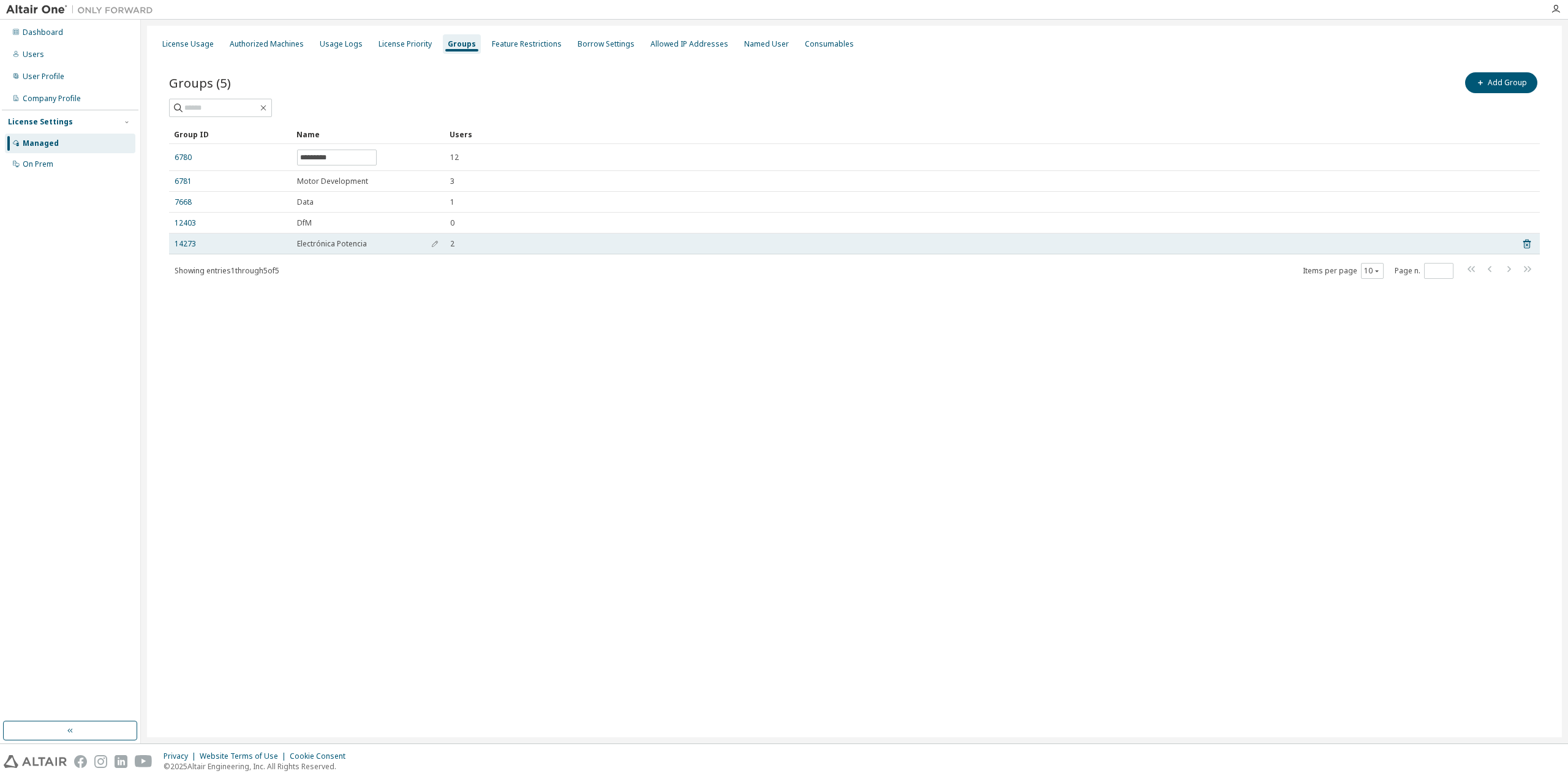
click at [345, 242] on span "Electrónica Potencia" at bounding box center [331, 244] width 70 height 10
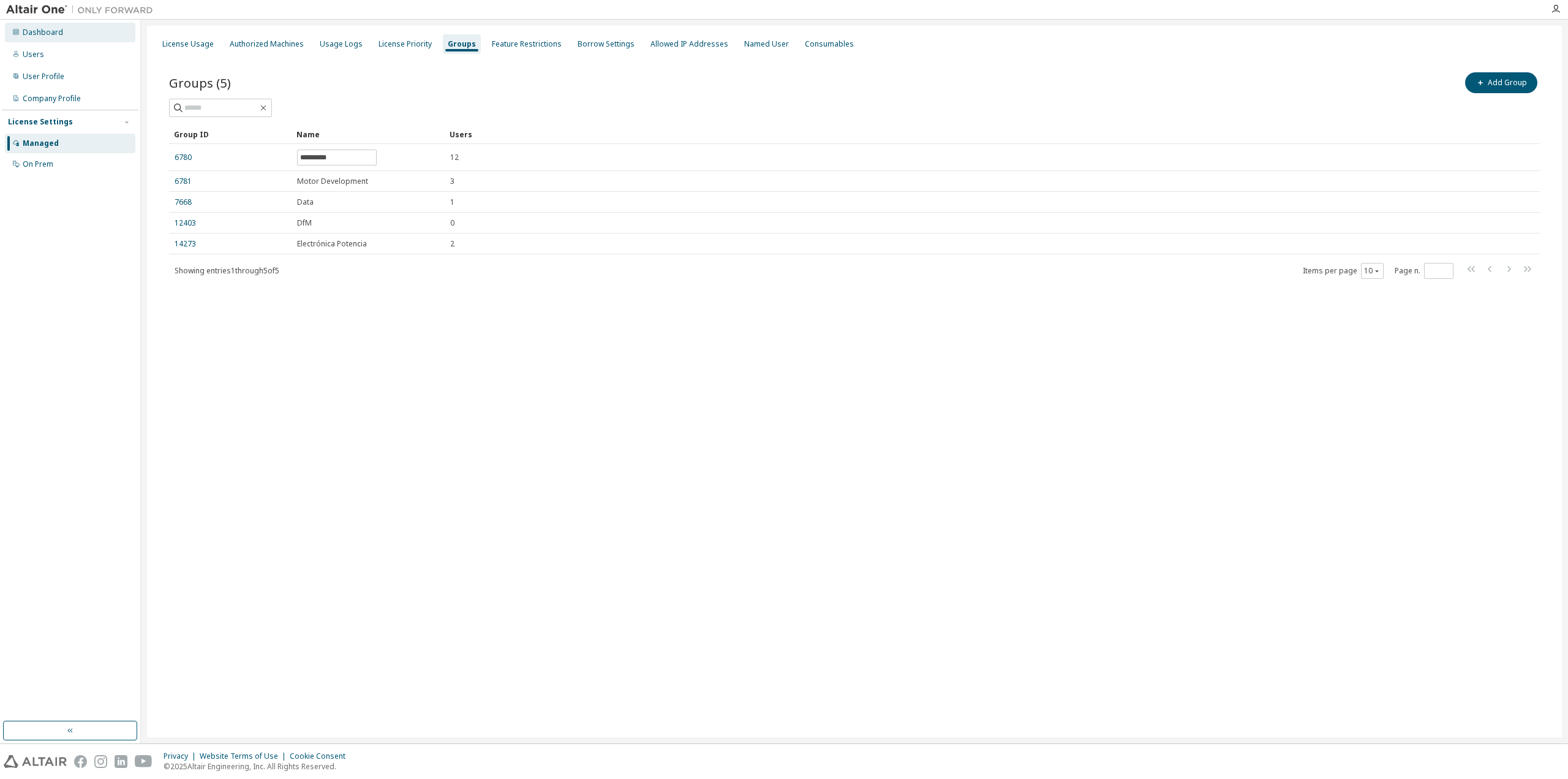
click at [67, 35] on div "Dashboard" at bounding box center [70, 32] width 131 height 20
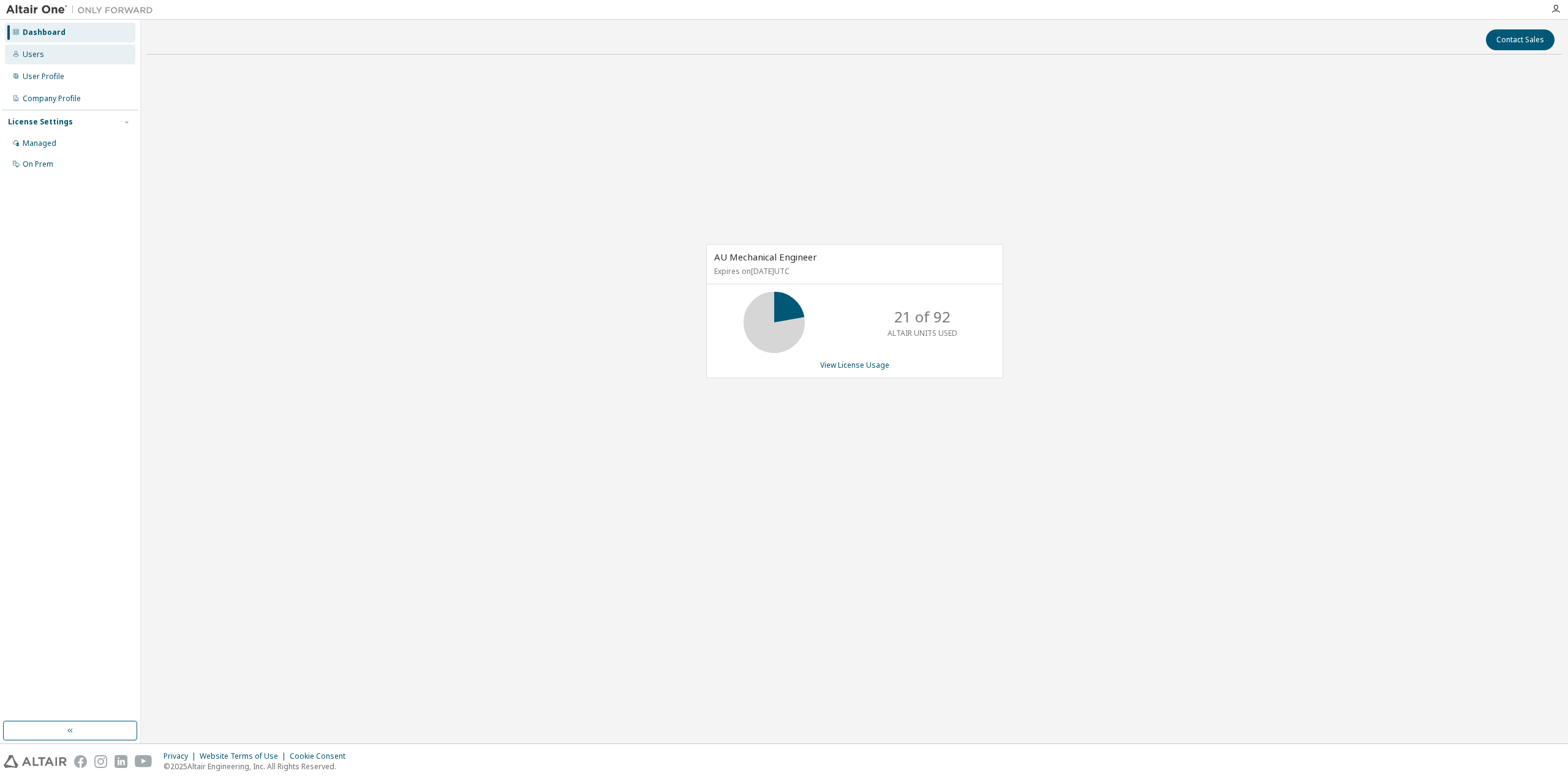
click at [68, 53] on div "Users" at bounding box center [70, 55] width 131 height 20
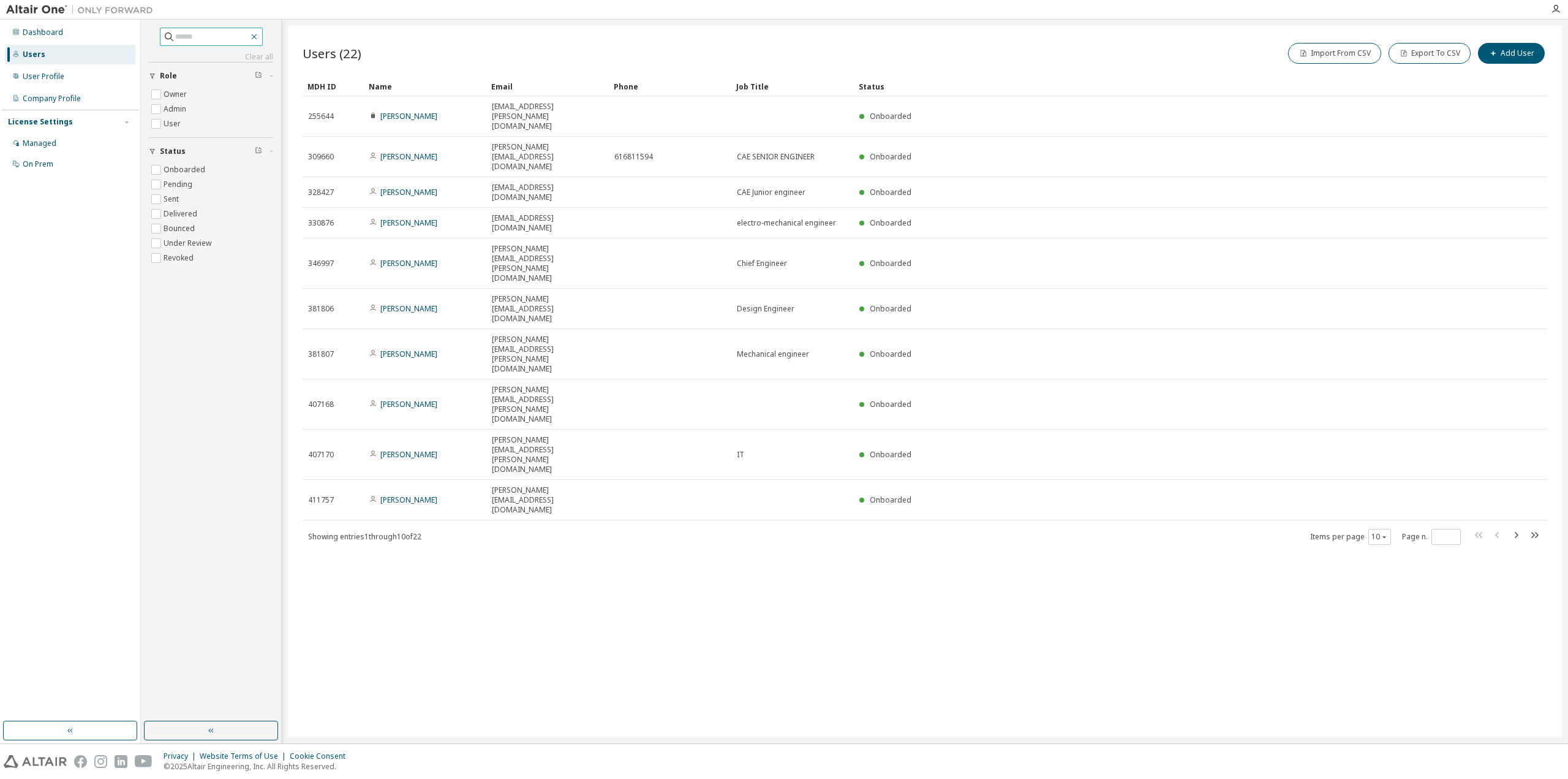
click at [259, 41] on icon "button" at bounding box center [254, 36] width 10 height 10
click at [259, 36] on icon "button" at bounding box center [254, 36] width 10 height 10
click at [259, 33] on icon "button" at bounding box center [254, 36] width 10 height 10
click at [259, 36] on icon "button" at bounding box center [254, 36] width 10 height 10
click at [79, 76] on div "User Profile" at bounding box center [70, 77] width 131 height 20
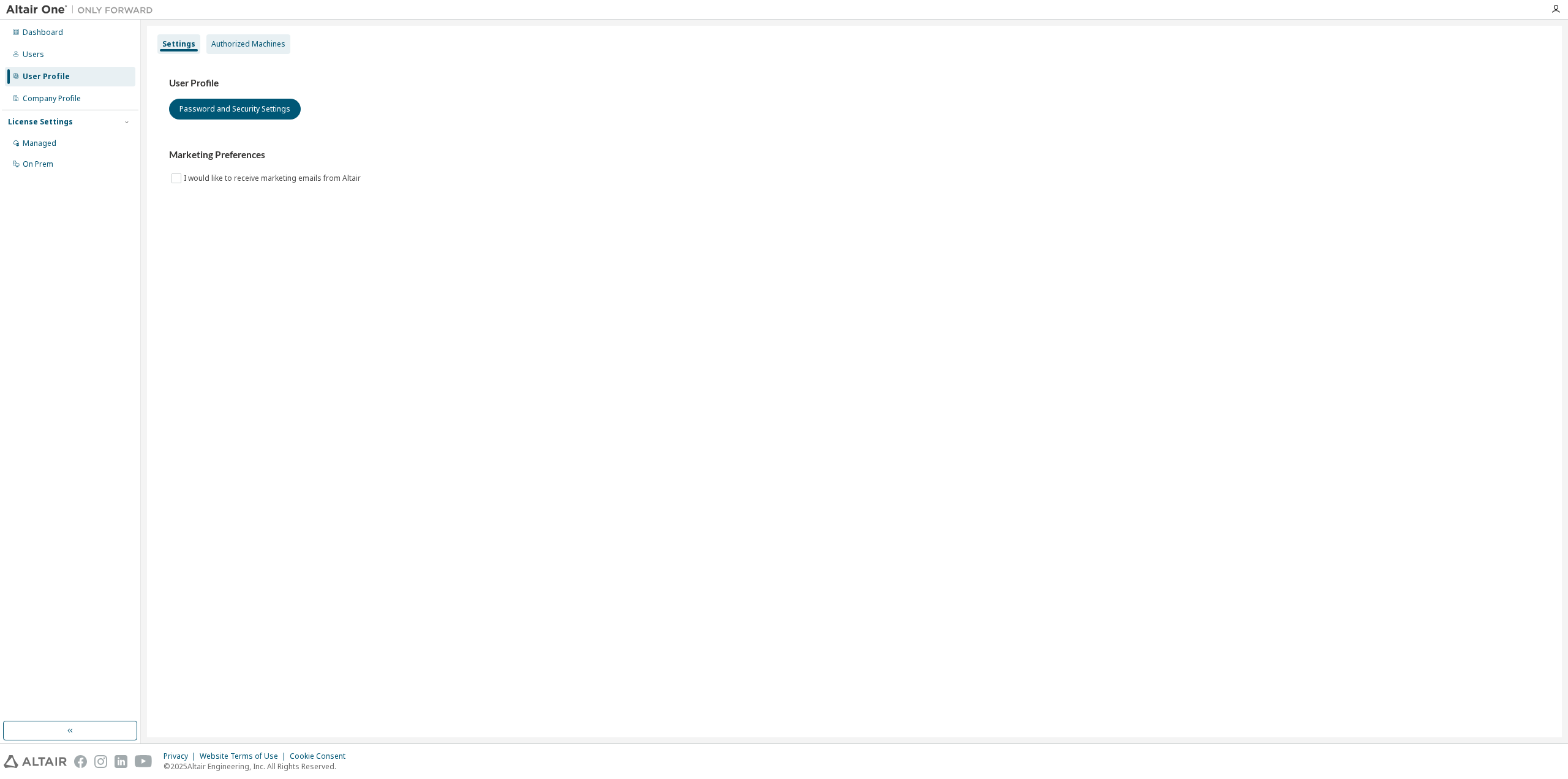
click at [239, 46] on div "Authorized Machines" at bounding box center [247, 44] width 74 height 10
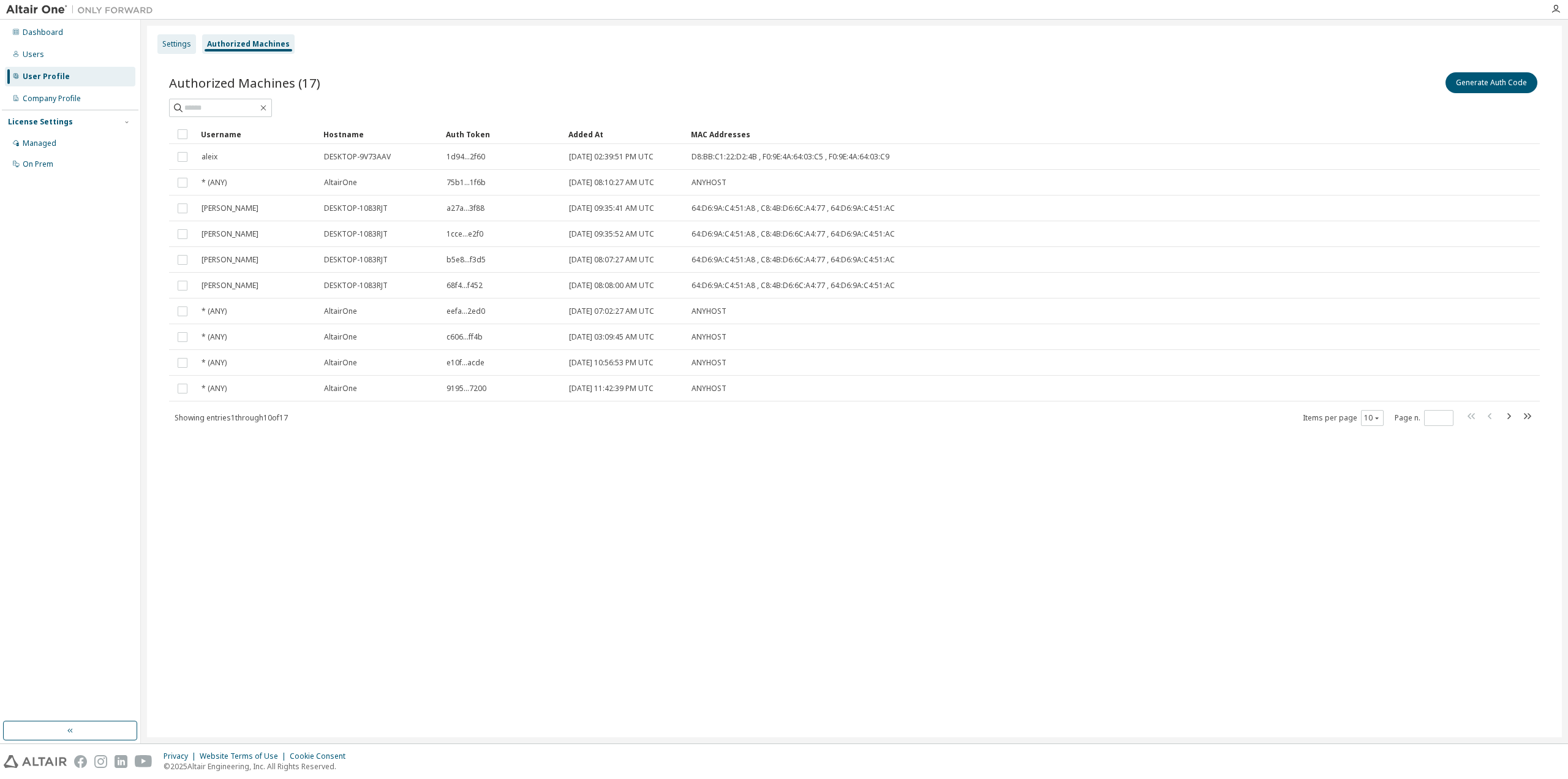
click at [192, 40] on div "Settings" at bounding box center [176, 44] width 38 height 20
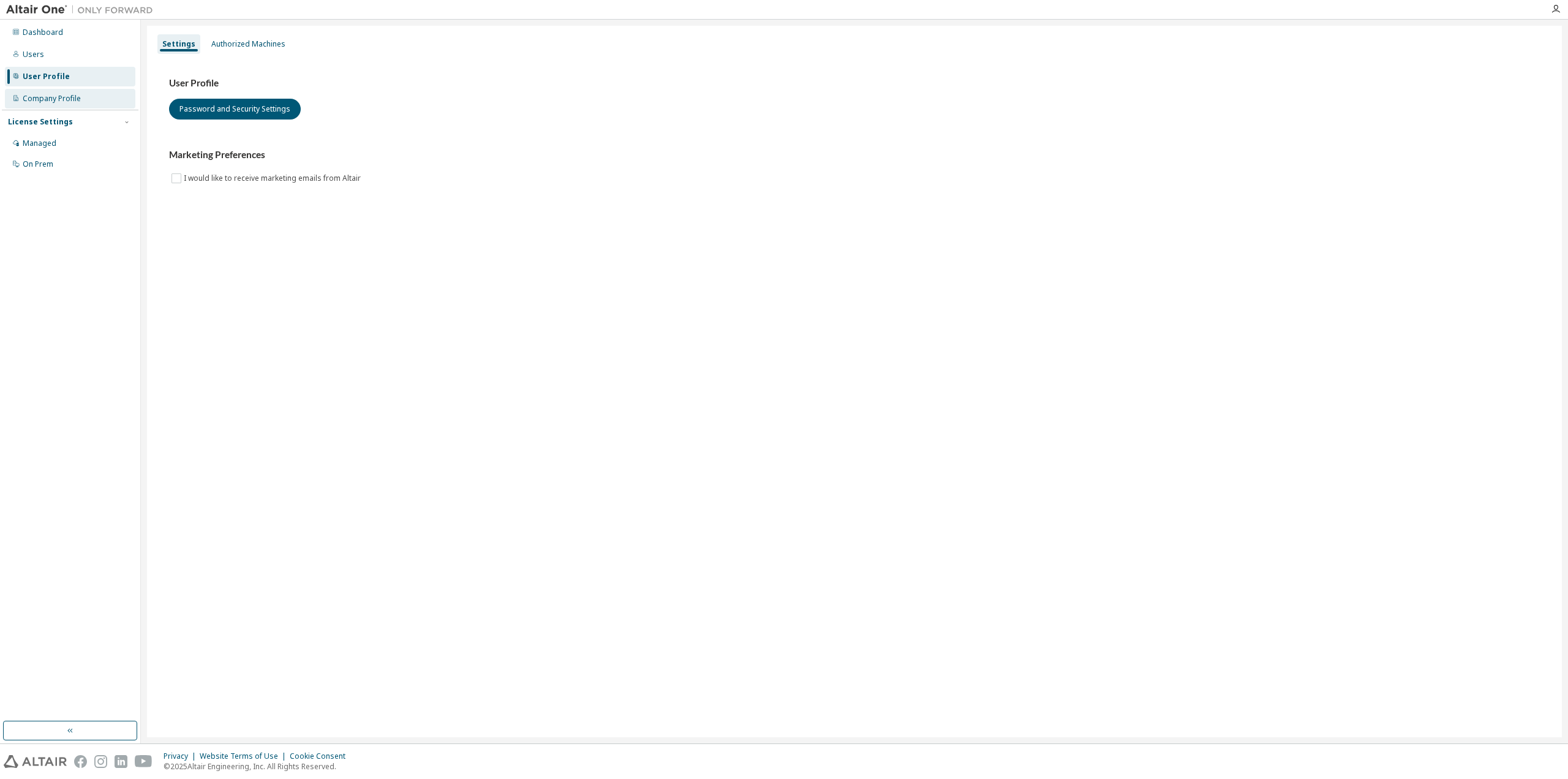
click at [71, 105] on div "Company Profile" at bounding box center [70, 98] width 131 height 20
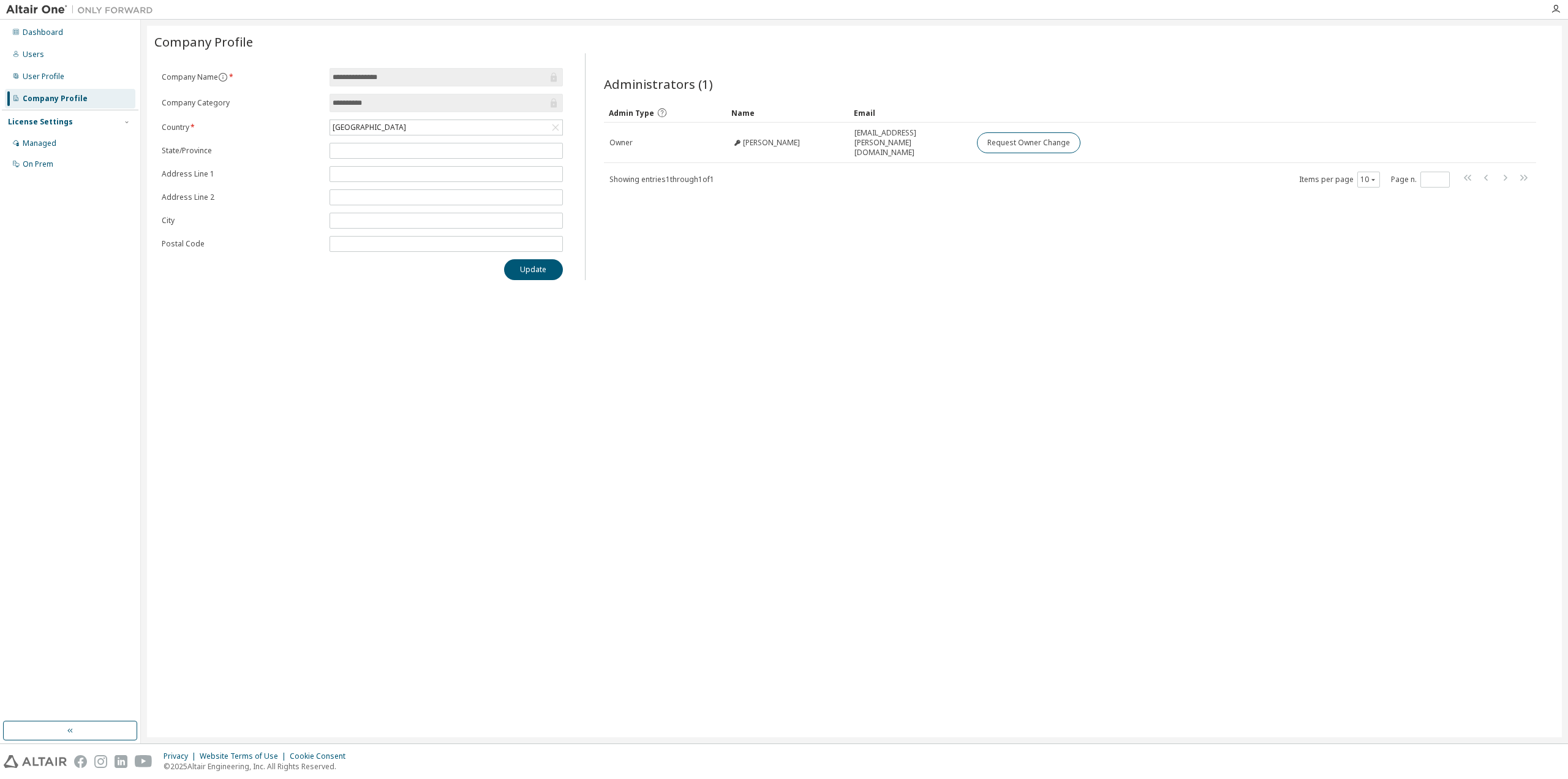
click at [70, 116] on div "License Settings" at bounding box center [70, 121] width 125 height 11
click at [69, 124] on div "License Settings" at bounding box center [70, 121] width 125 height 11
click at [63, 142] on div "Managed" at bounding box center [70, 143] width 131 height 20
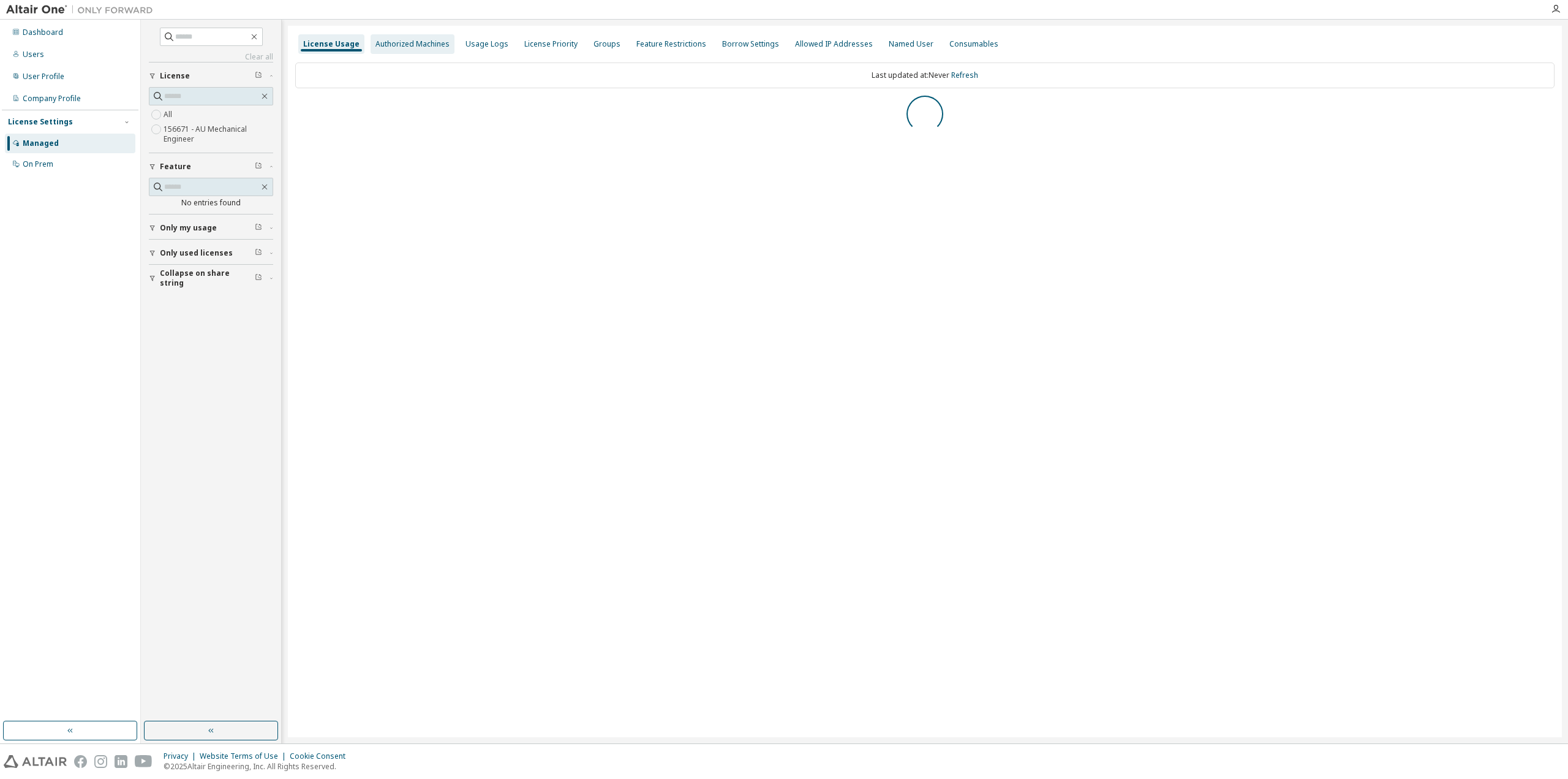
click at [416, 41] on div "Authorized Machines" at bounding box center [411, 44] width 74 height 10
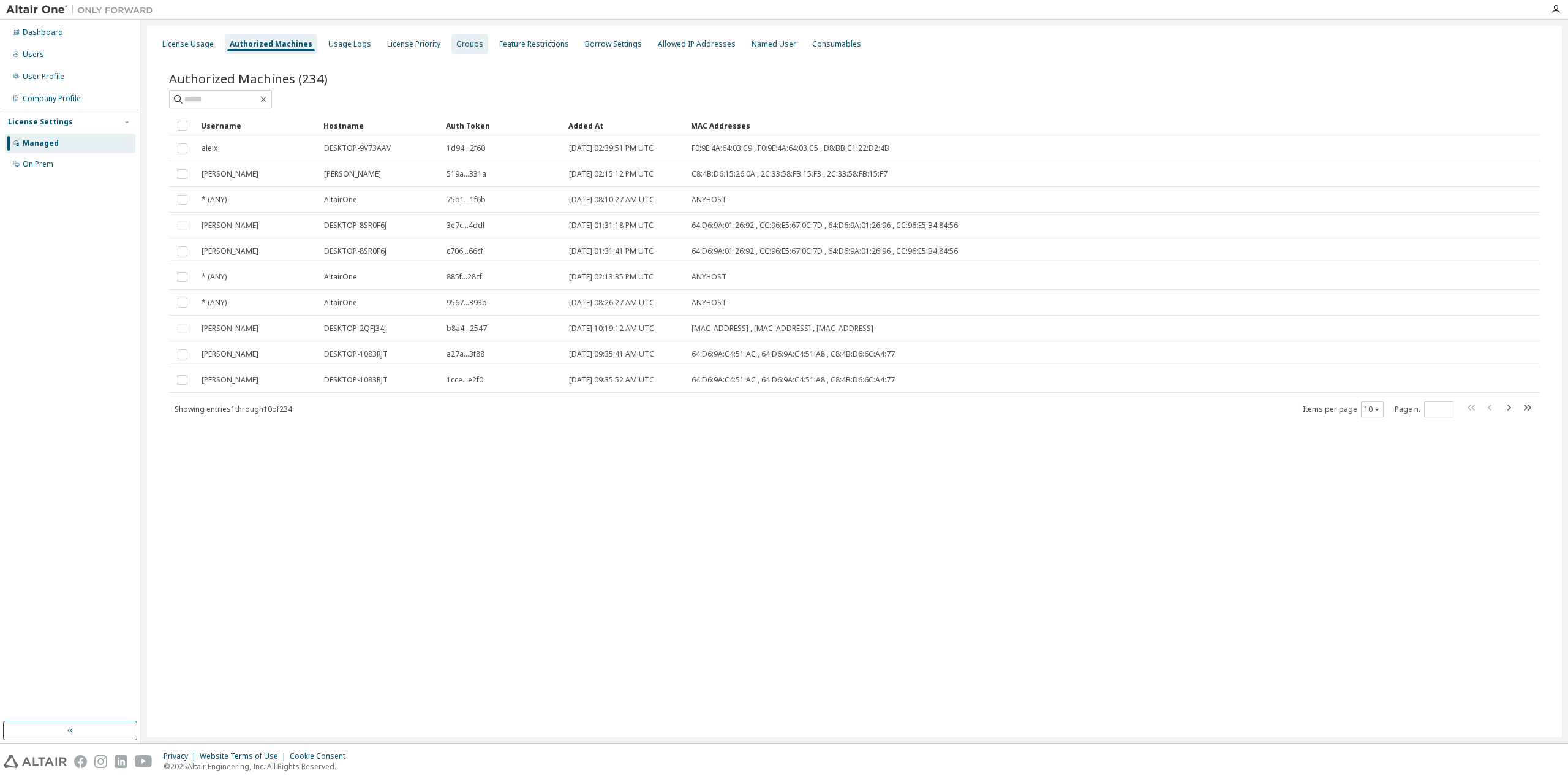
click at [471, 46] on div "Groups" at bounding box center [469, 44] width 36 height 20
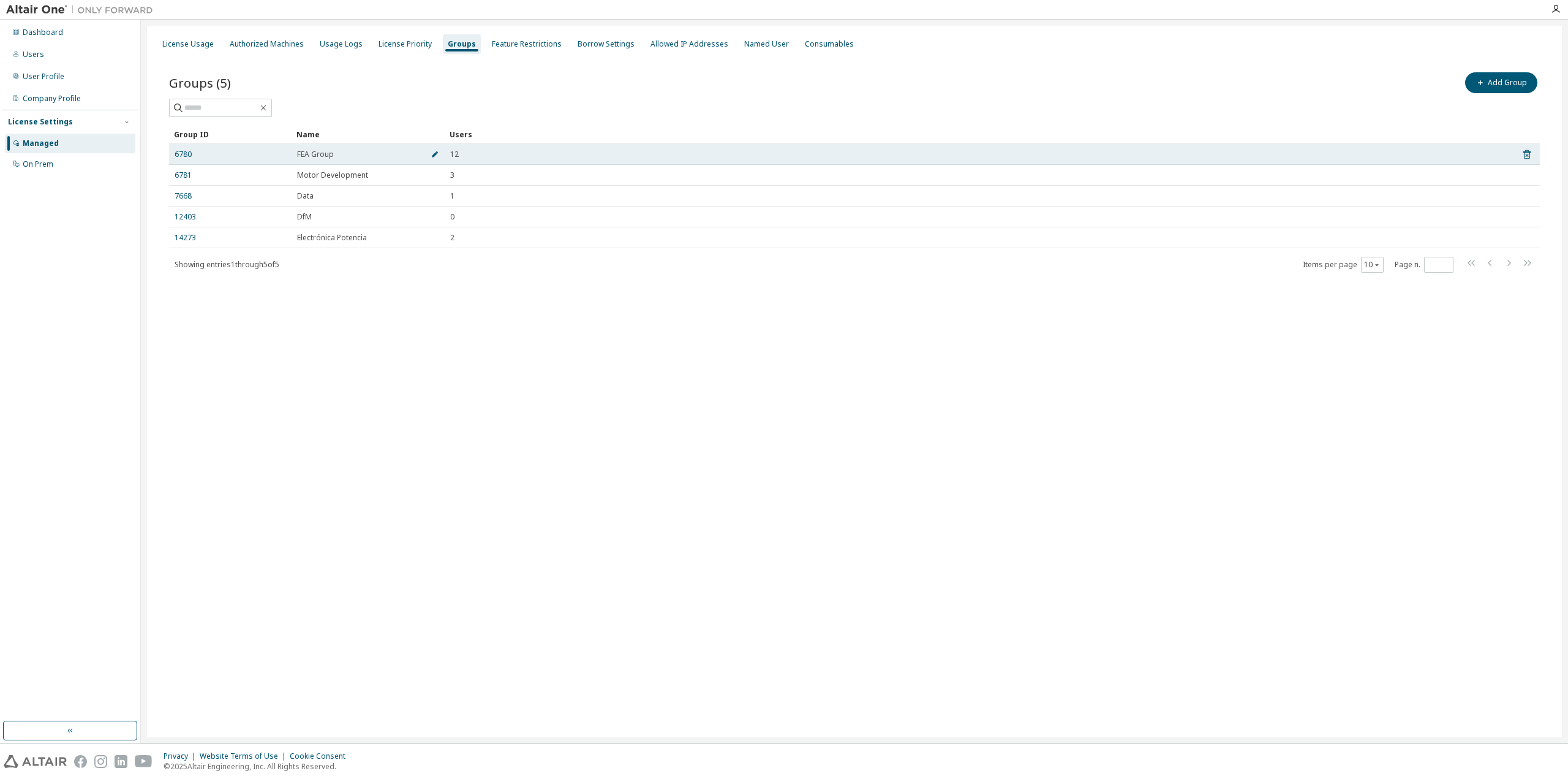
click at [436, 152] on icon "button" at bounding box center [435, 154] width 6 height 6
click at [183, 154] on link "6780" at bounding box center [183, 157] width 17 height 10
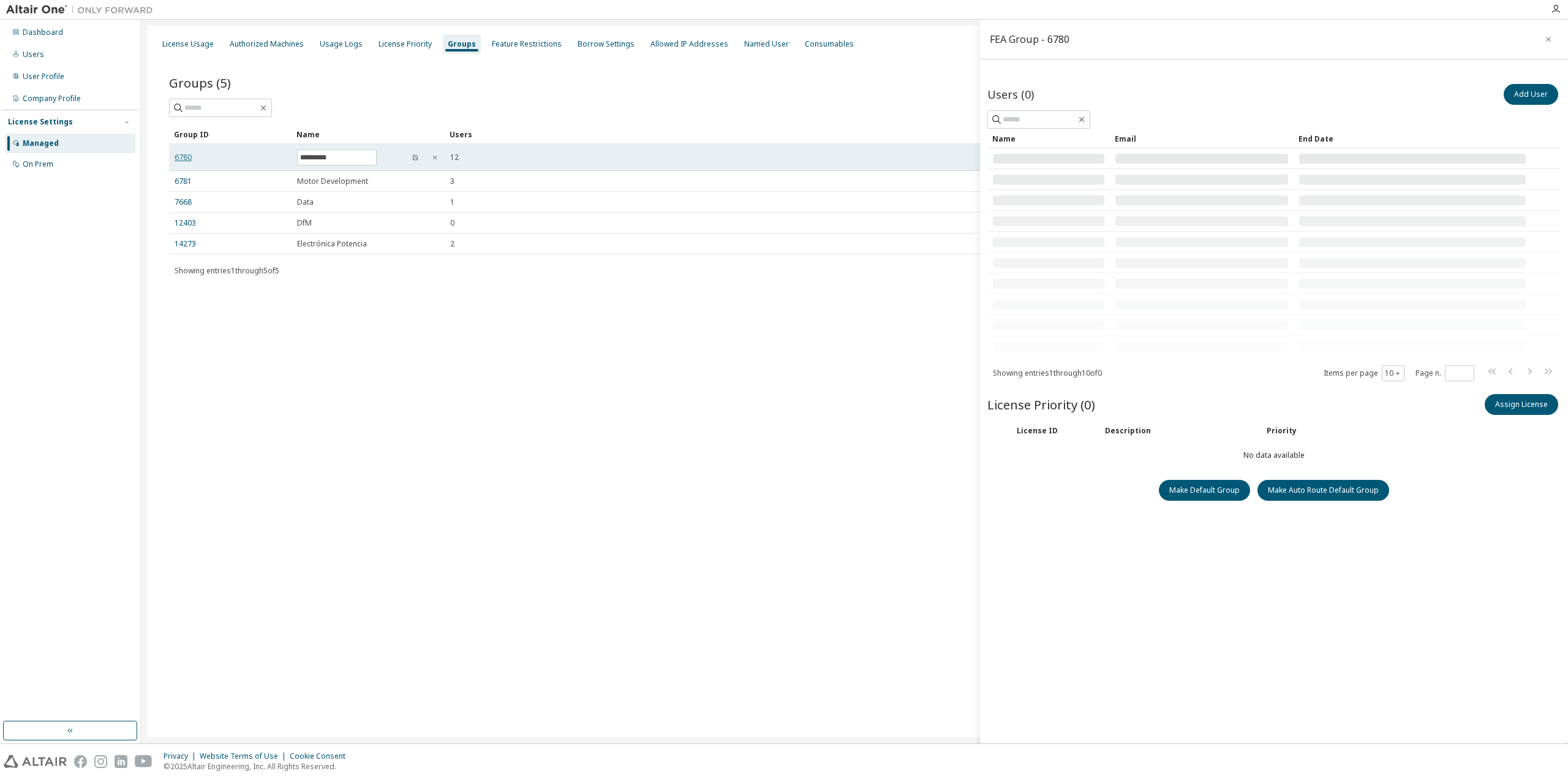
click at [183, 153] on link "6780" at bounding box center [183, 157] width 17 height 10
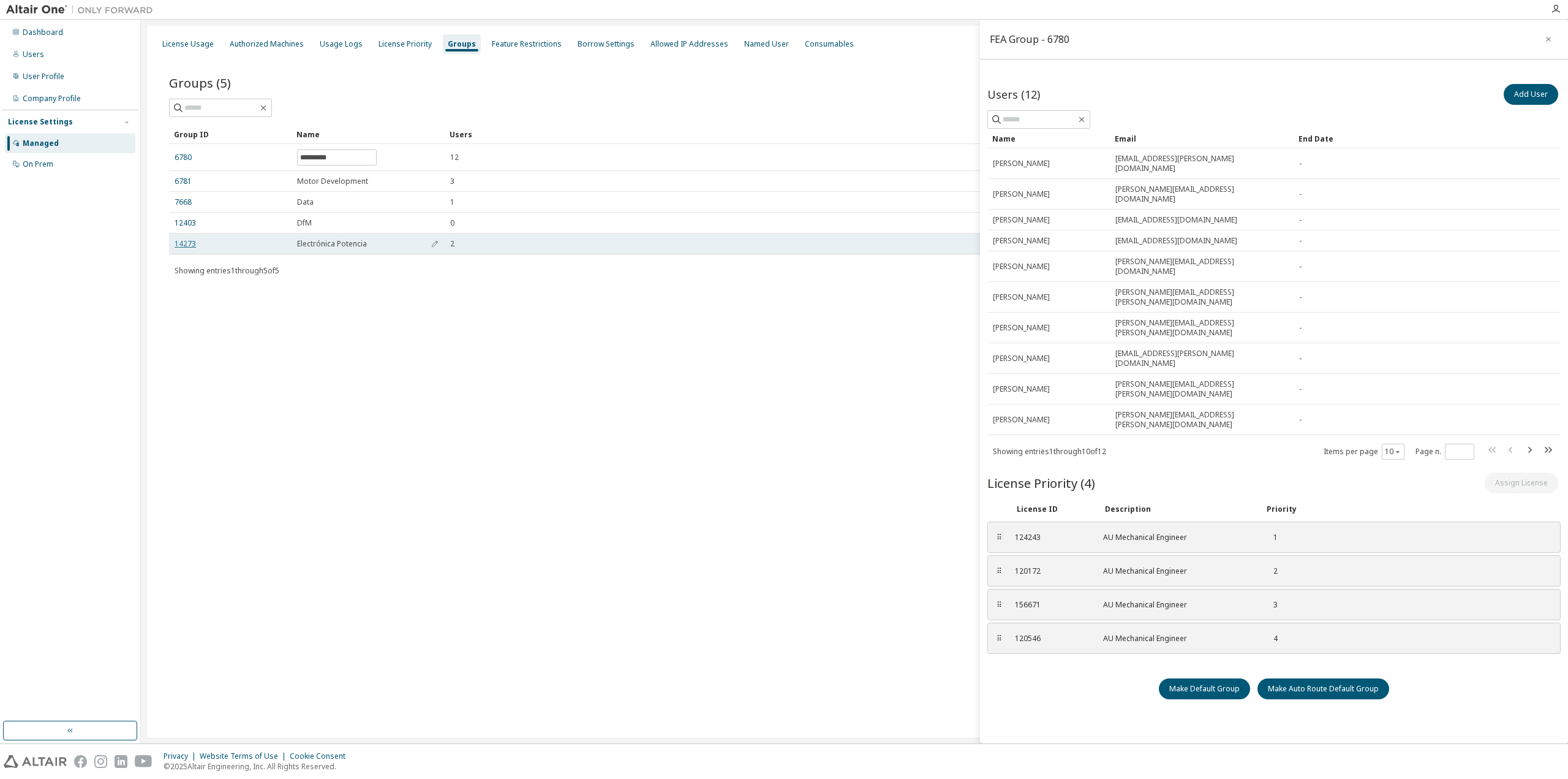
click at [182, 242] on link "14273" at bounding box center [186, 244] width 22 height 10
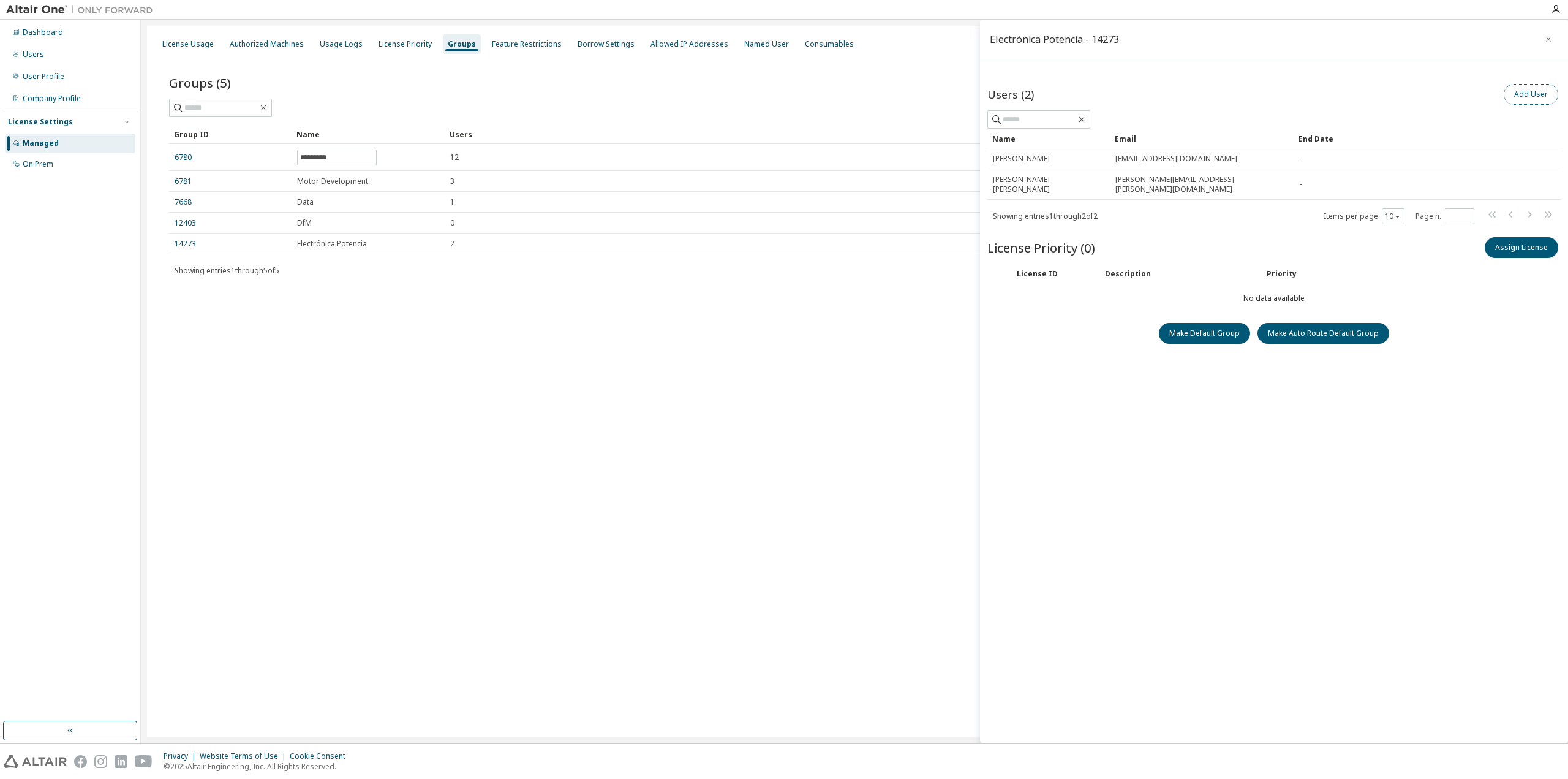
click at [1535, 92] on button "Add User" at bounding box center [1531, 93] width 55 height 21
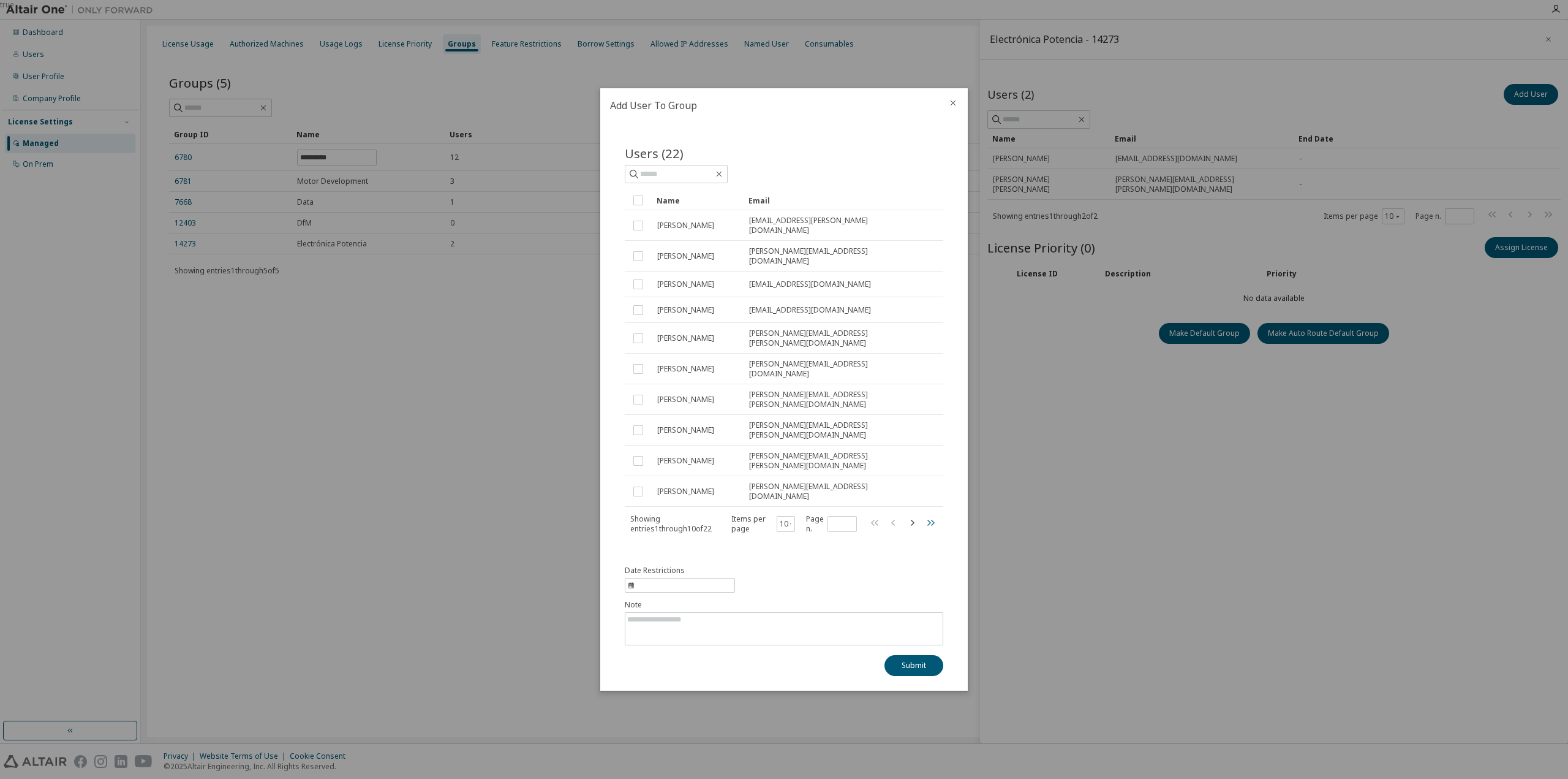
click at [930, 516] on icon "button" at bounding box center [930, 523] width 15 height 15
type input "*"
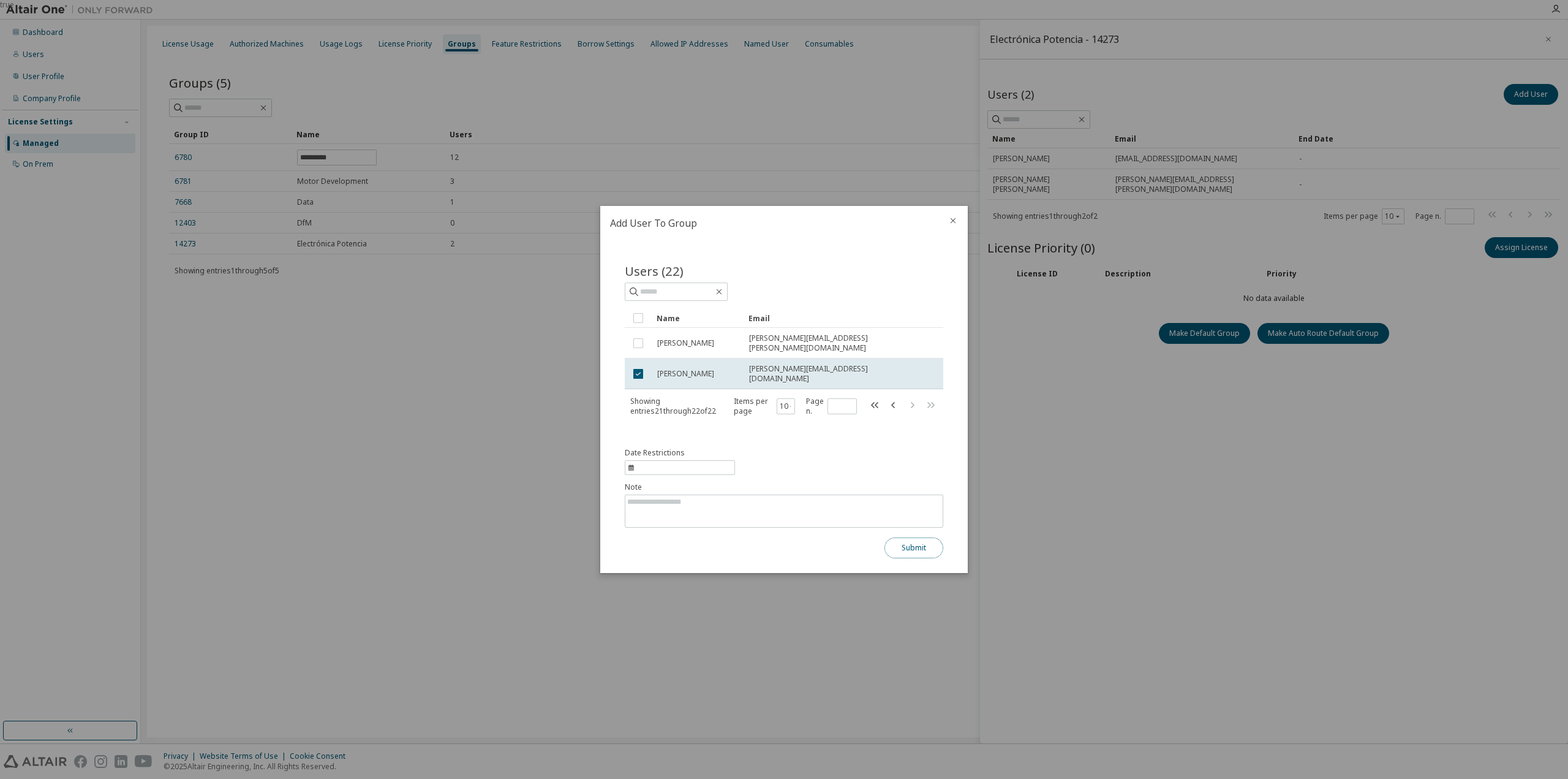
click at [920, 541] on button "Submit" at bounding box center [914, 547] width 59 height 21
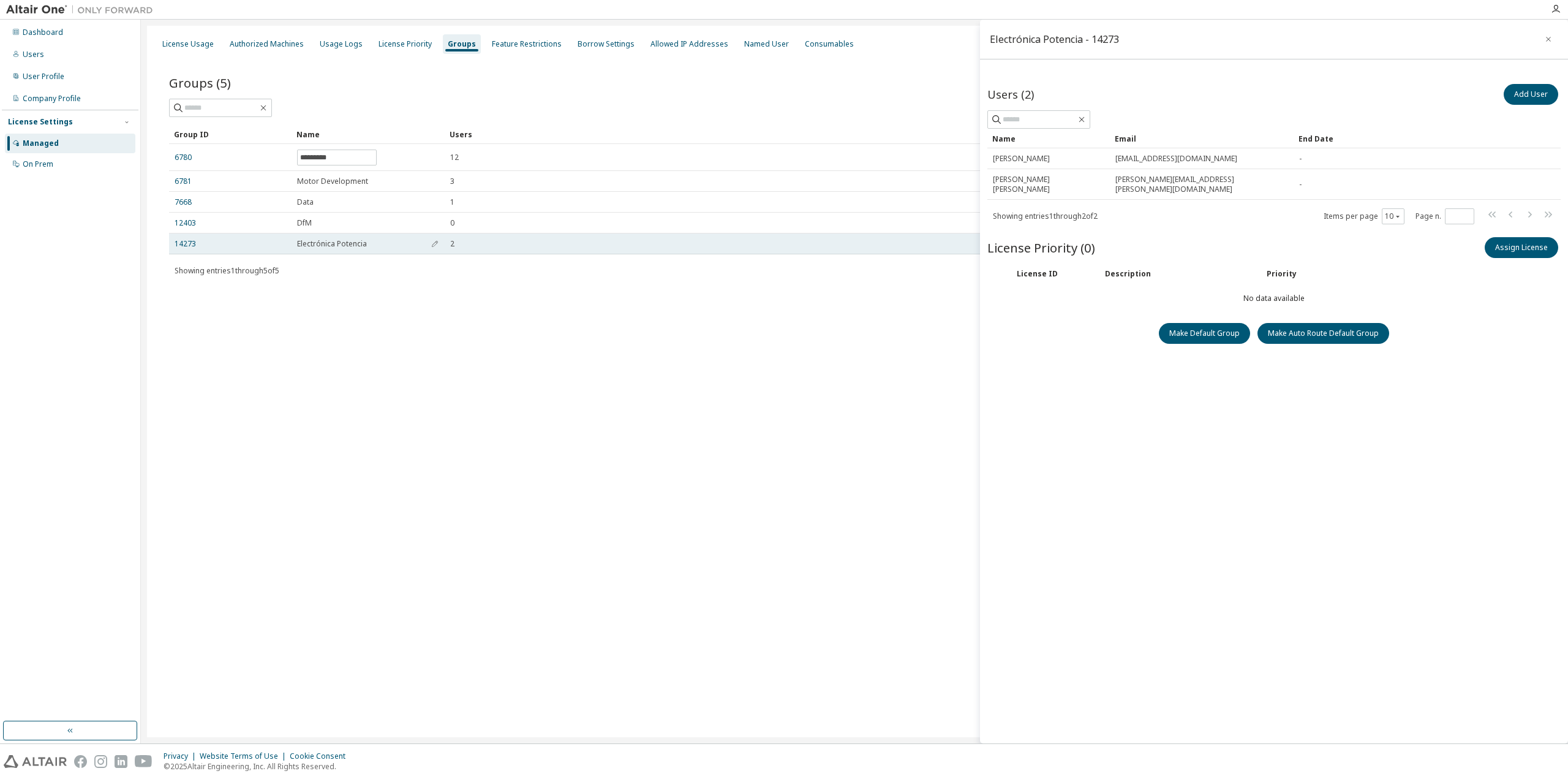
click at [178, 234] on td "14273" at bounding box center [230, 244] width 123 height 21
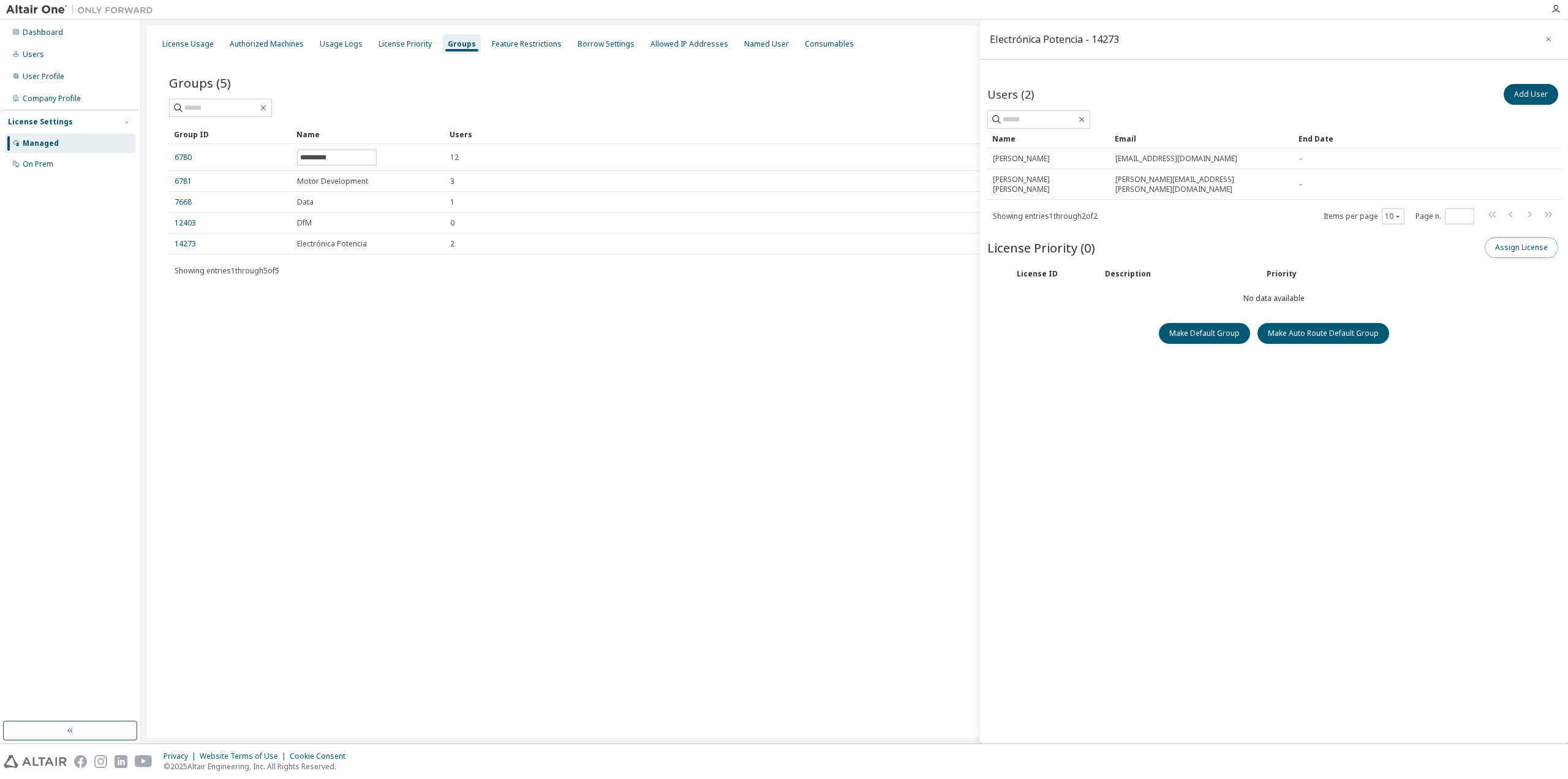
click at [1502, 237] on button "Assign License" at bounding box center [1521, 247] width 74 height 21
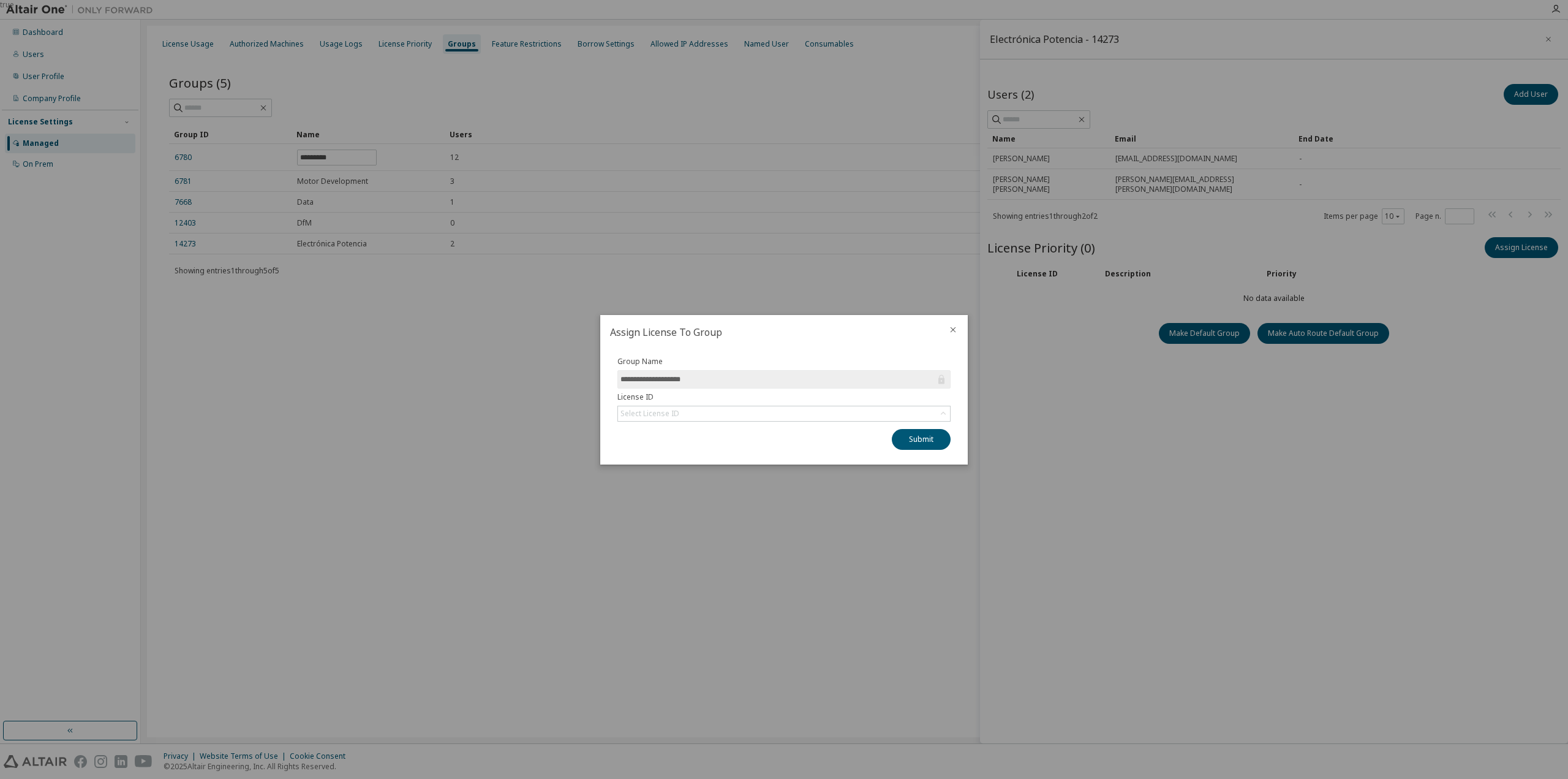
click at [863, 377] on input "**********" at bounding box center [778, 379] width 315 height 12
click at [874, 409] on div "Select License ID" at bounding box center [784, 413] width 332 height 15
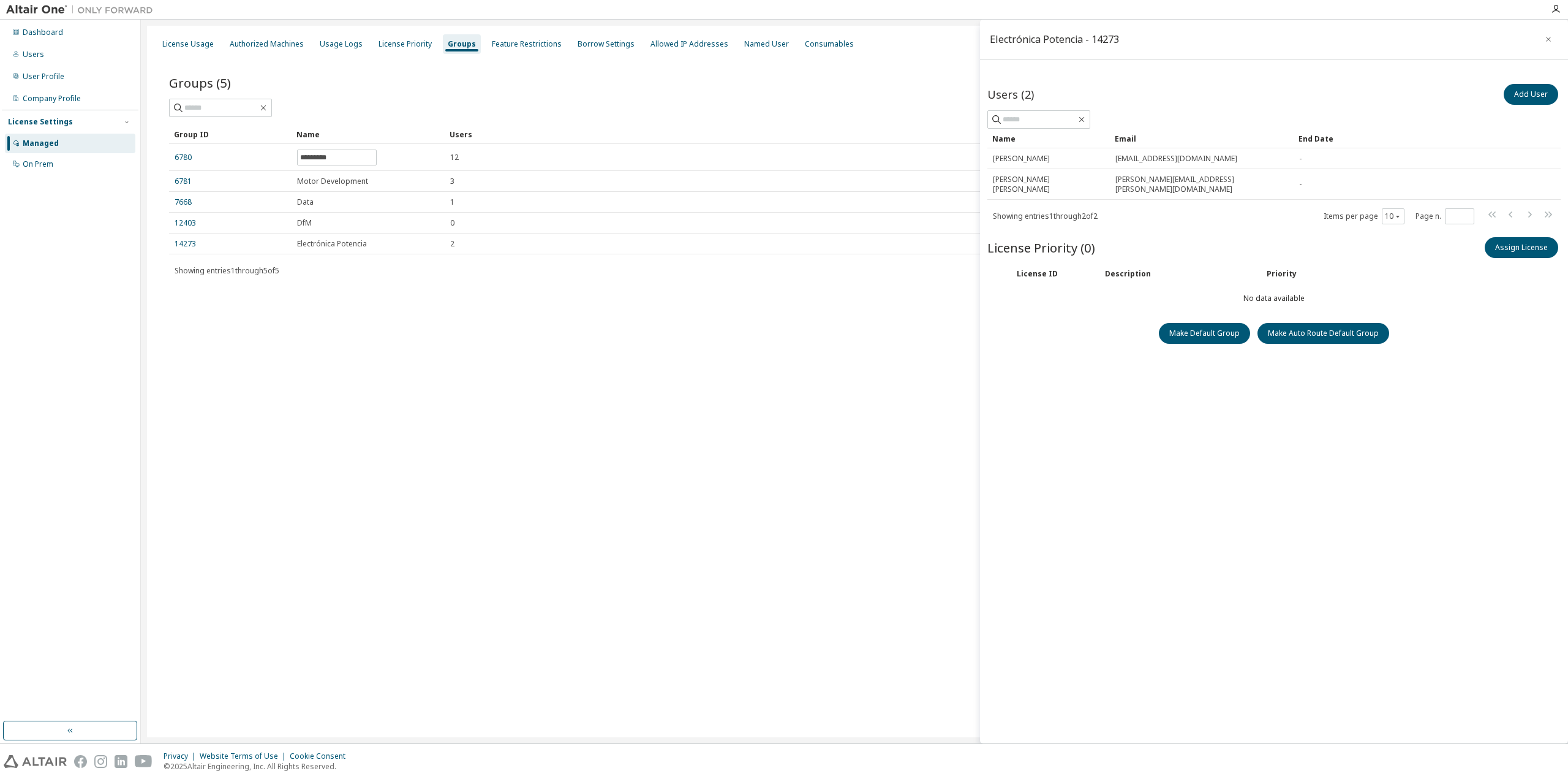
click at [1489, 95] on div "Add User" at bounding box center [1417, 94] width 287 height 26
click at [1538, 86] on button "Add User" at bounding box center [1531, 93] width 55 height 21
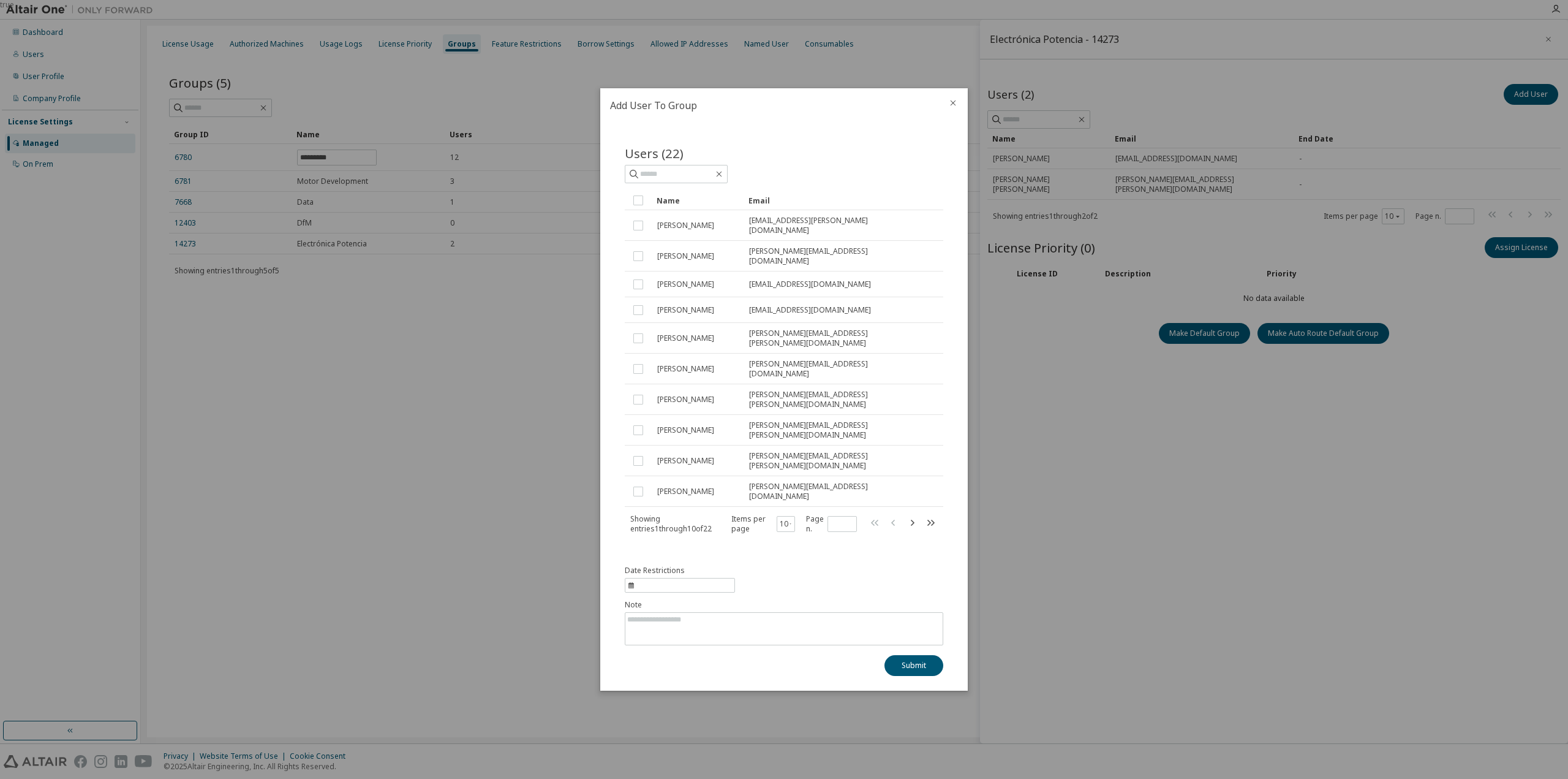
click at [938, 514] on div "Showing entries 1 through 10 of 22 Items per page 10 Page n. *" at bounding box center [784, 524] width 318 height 20
click at [933, 516] on icon "button" at bounding box center [930, 523] width 15 height 15
type input "*"
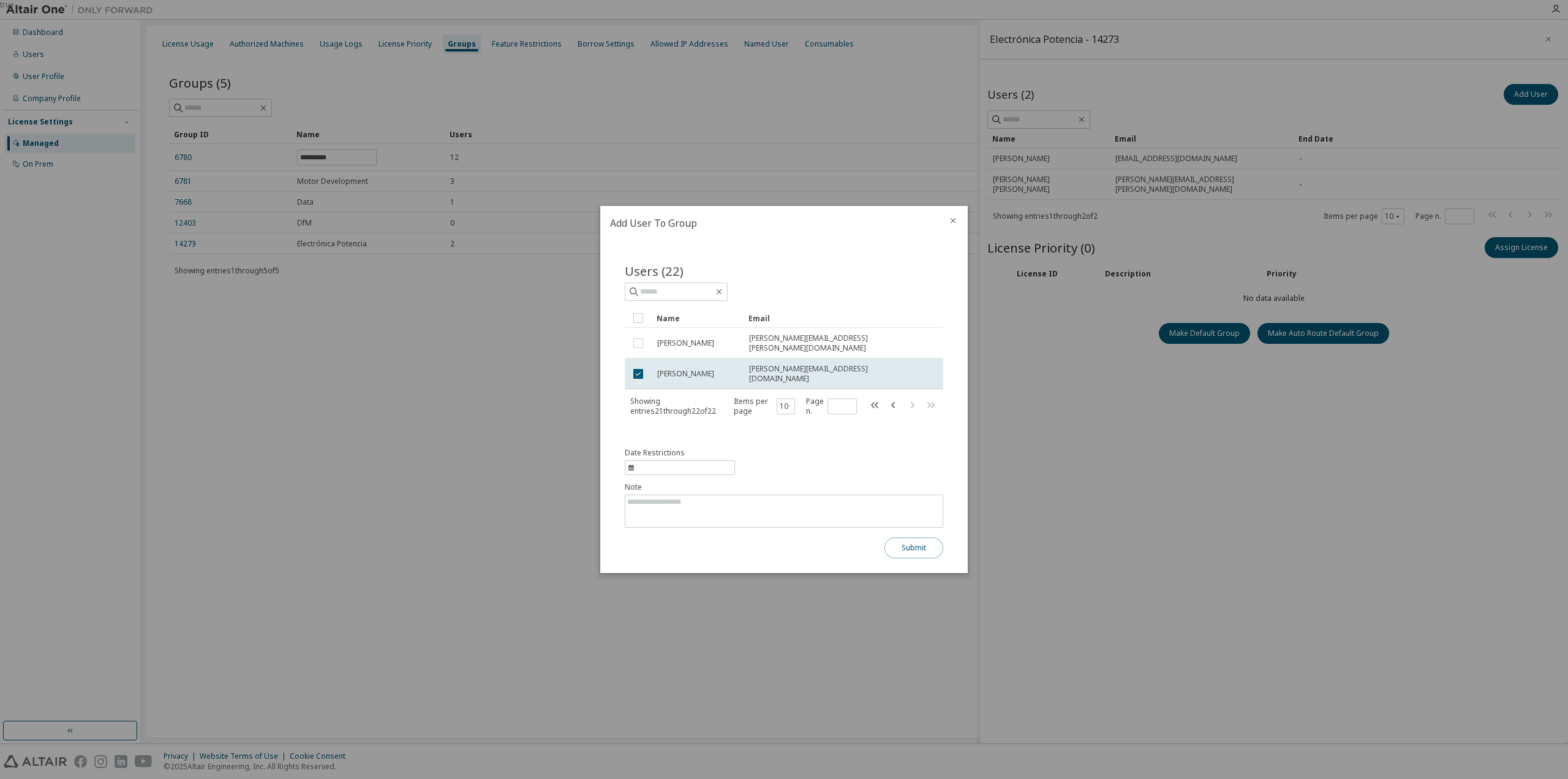
click at [905, 540] on button "Submit" at bounding box center [914, 547] width 59 height 21
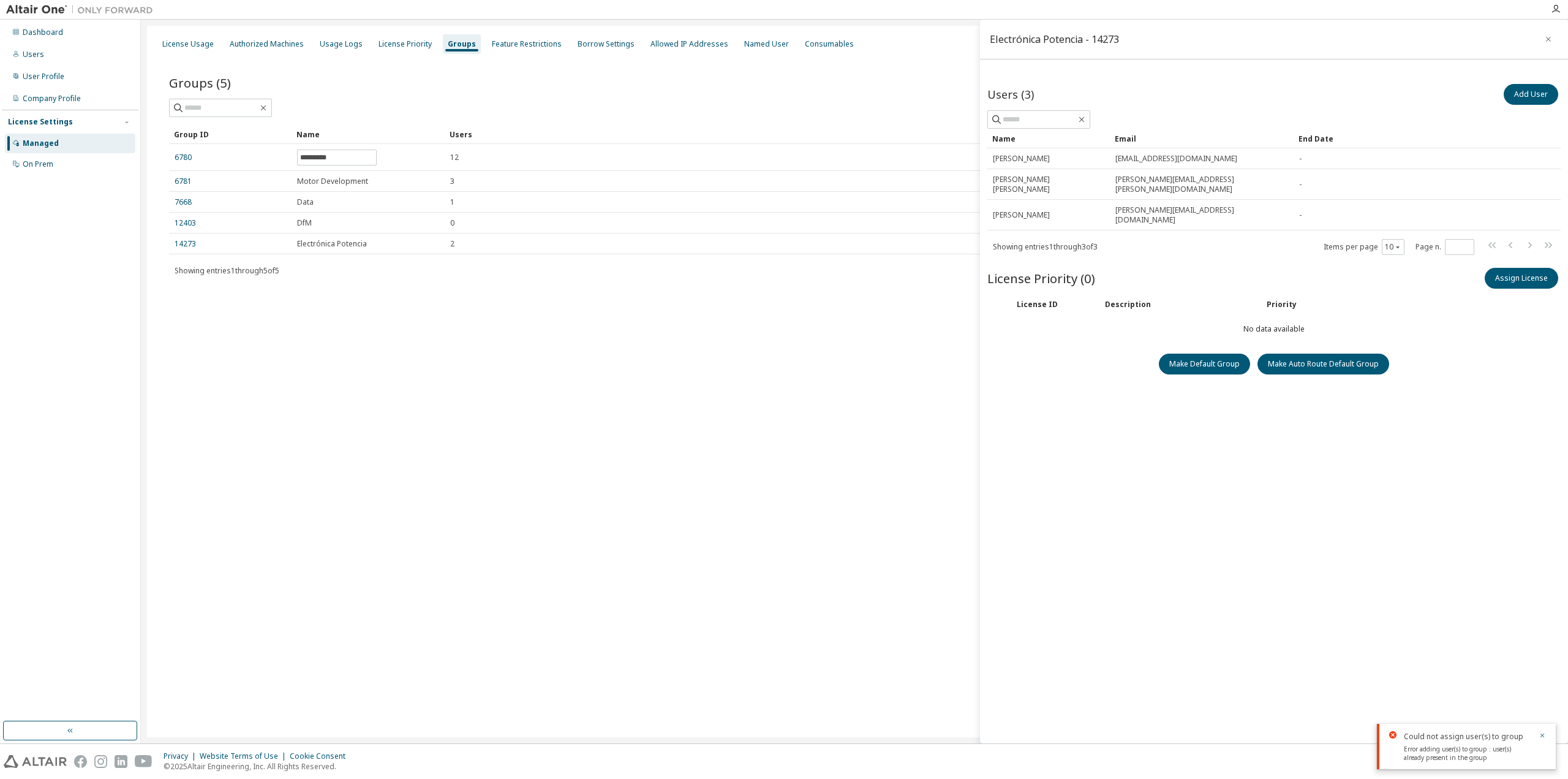
click at [1270, 549] on div "Users (3) Add User Clear Load Save Save As Field Operator Value Select filter S…" at bounding box center [1273, 393] width 573 height 623
click at [1549, 40] on icon "button" at bounding box center [1547, 39] width 9 height 10
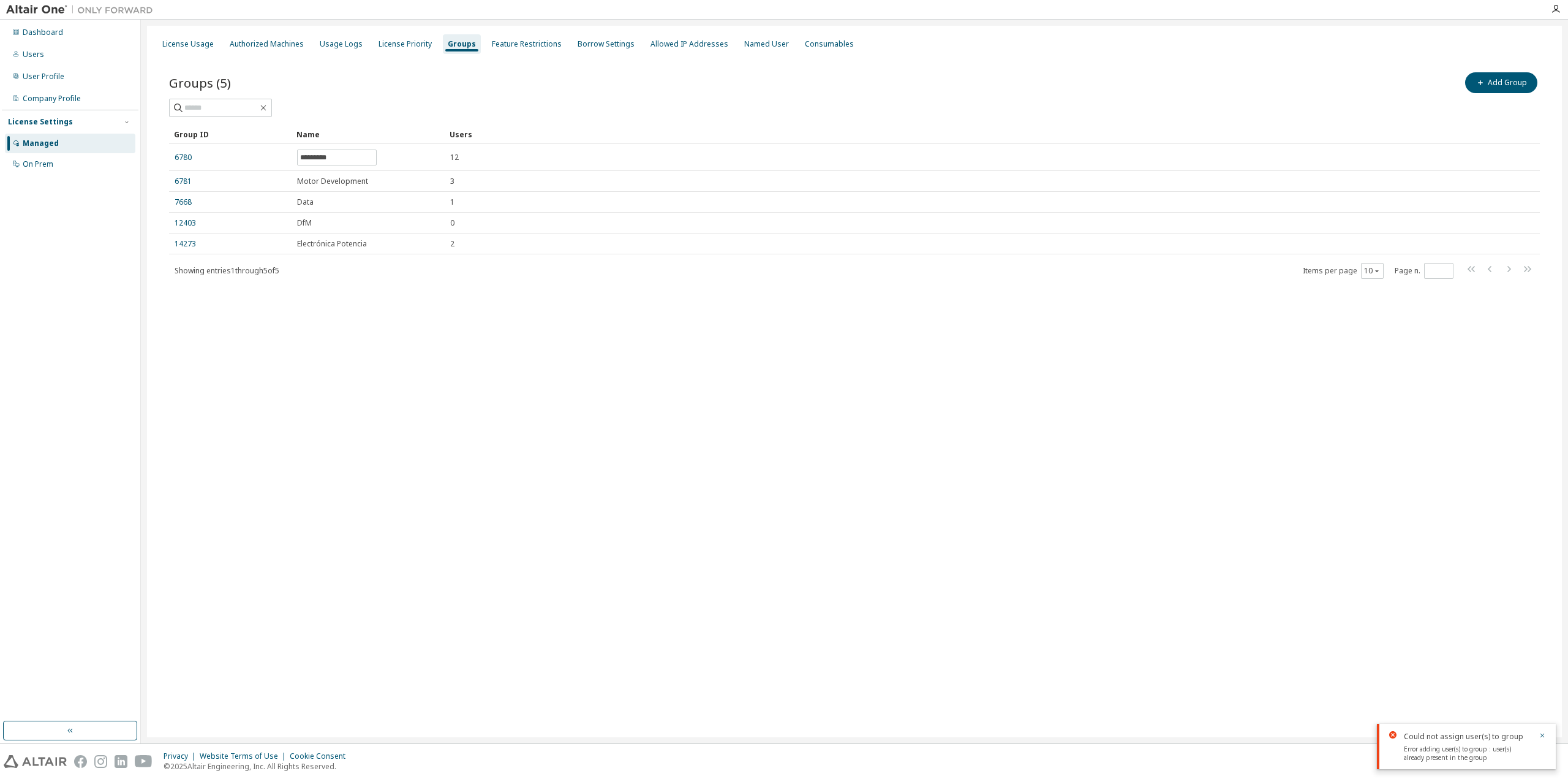
click at [35, 137] on div "Managed" at bounding box center [70, 143] width 131 height 20
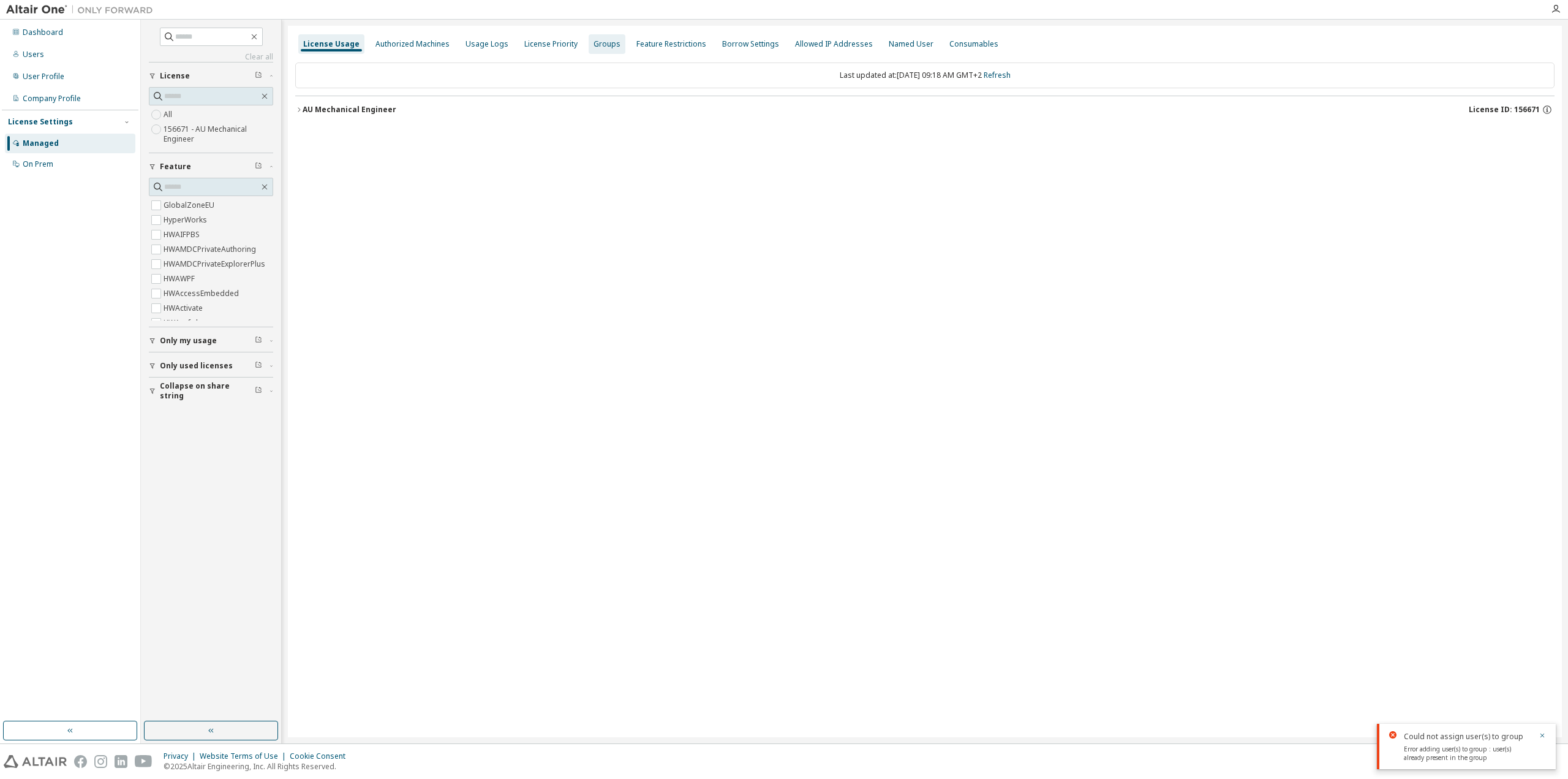
click at [609, 47] on div "Groups" at bounding box center [606, 44] width 27 height 10
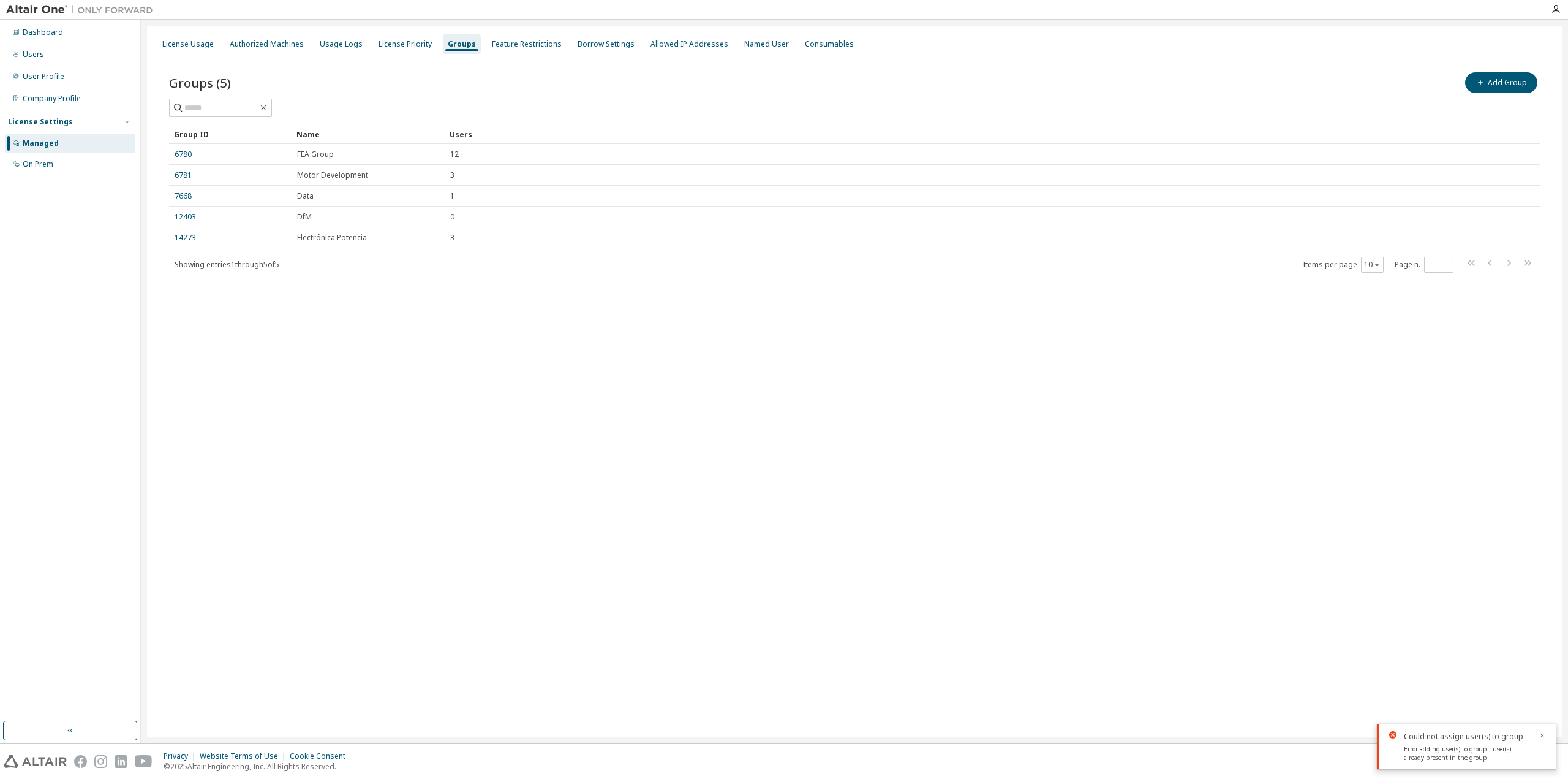
click at [1542, 735] on icon "button" at bounding box center [1541, 735] width 7 height 7
